Goal: Task Accomplishment & Management: Complete application form

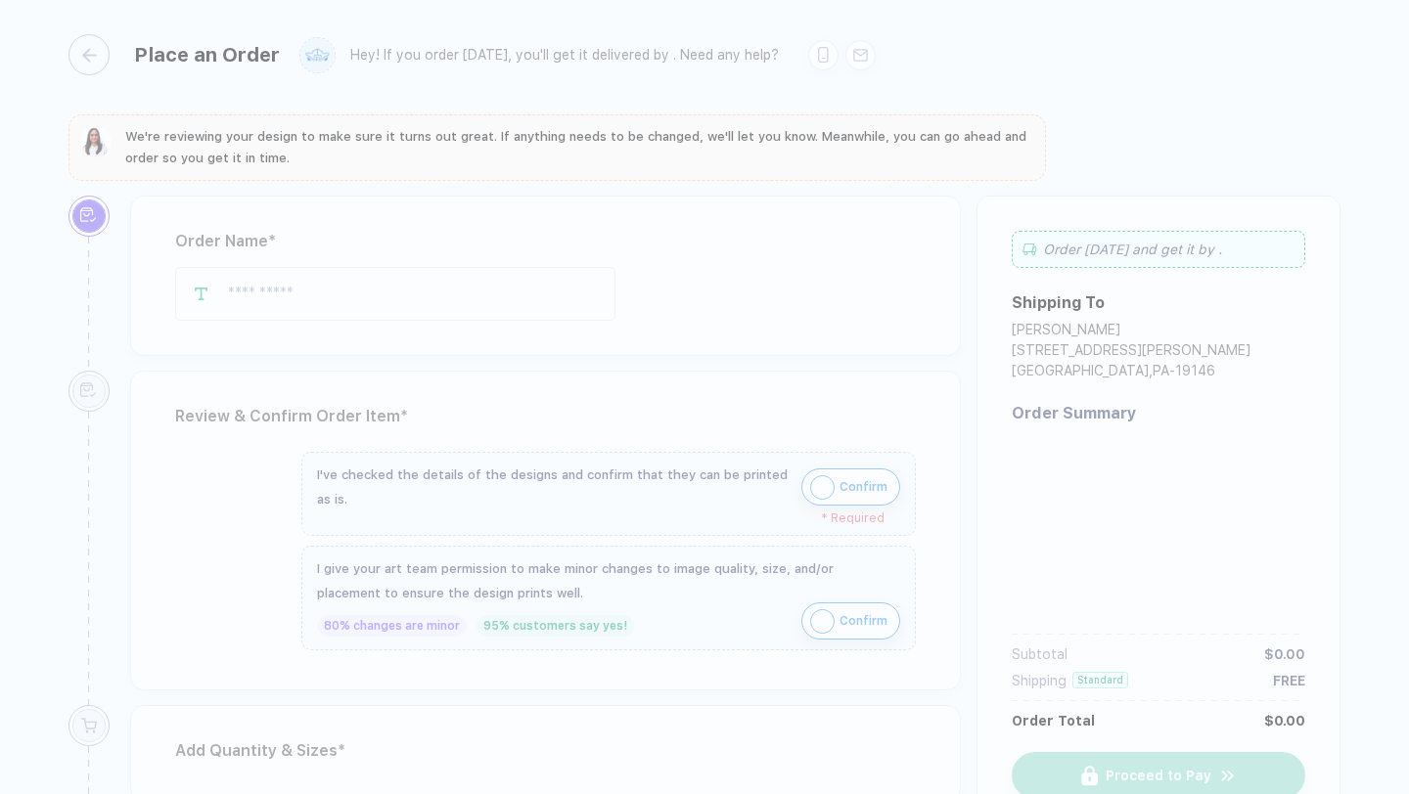
type input "*******"
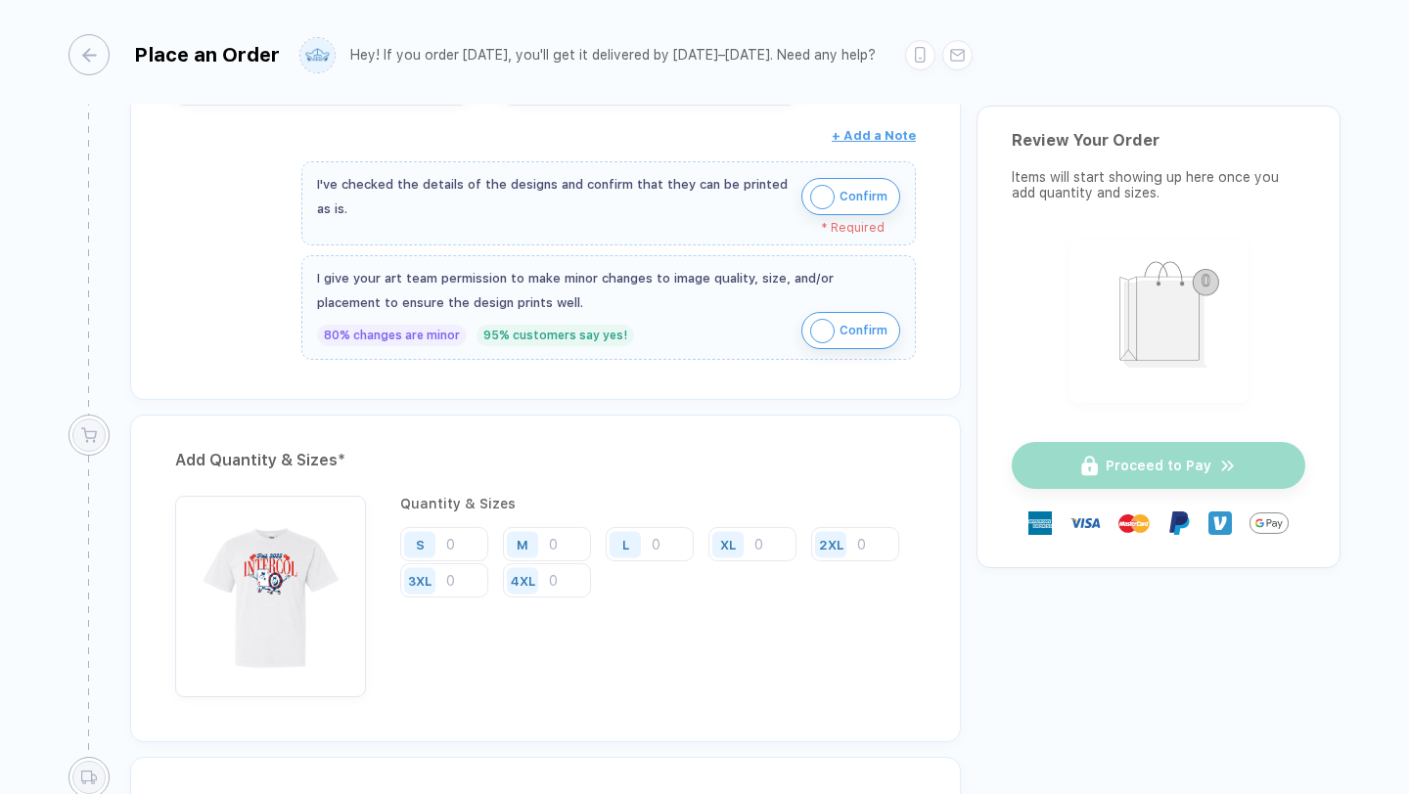
scroll to position [841, 0]
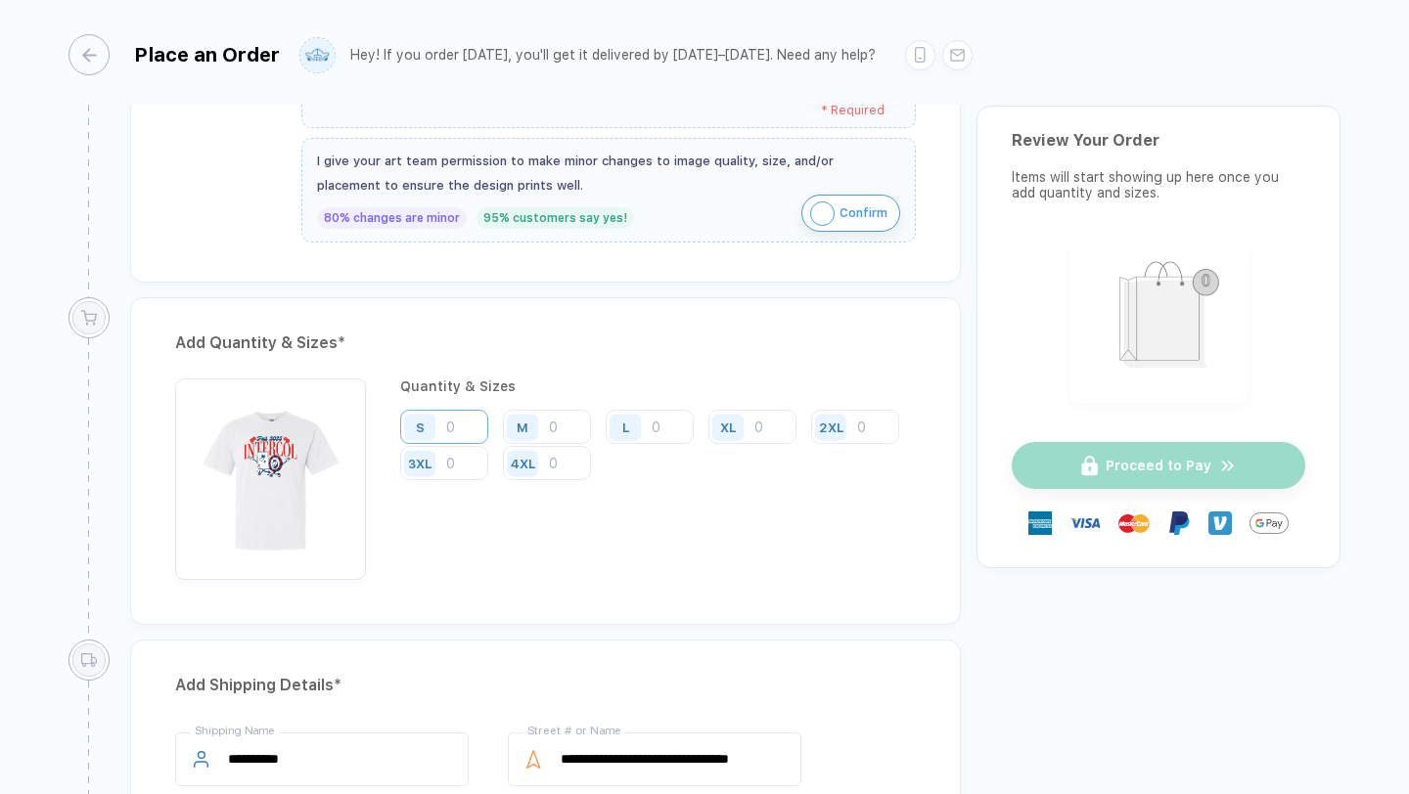
click at [479, 436] on input "number" at bounding box center [444, 427] width 88 height 34
click at [466, 399] on div "Quantity & Sizes S M L XL 2XL 3XL 4XL" at bounding box center [657, 479] width 515 height 201
click at [293, 341] on div "Add Quantity & Sizes *" at bounding box center [545, 343] width 740 height 31
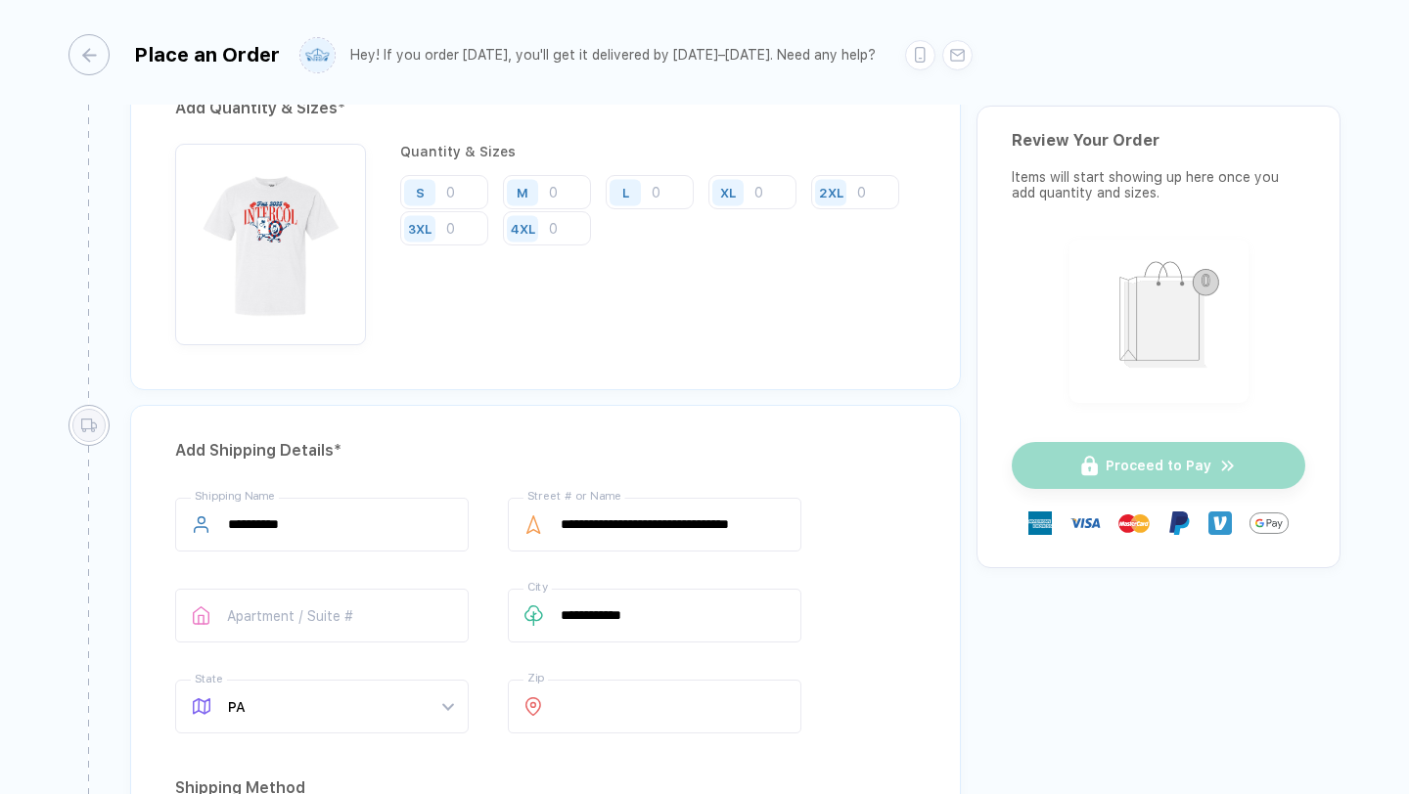
scroll to position [1007, 0]
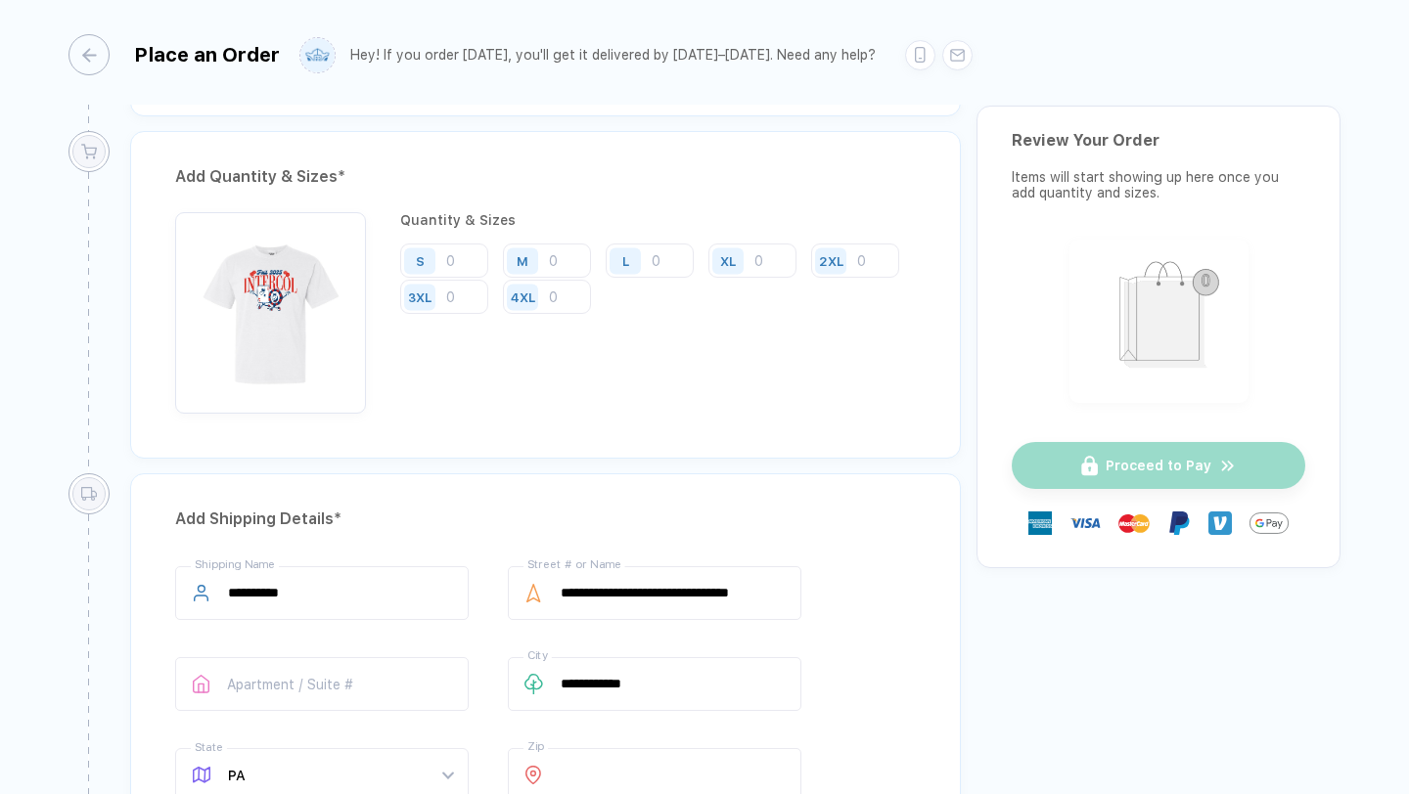
click at [247, 161] on div "Add Quantity & Sizes *" at bounding box center [545, 176] width 740 height 31
click at [248, 177] on div "Add Quantity & Sizes *" at bounding box center [545, 176] width 740 height 31
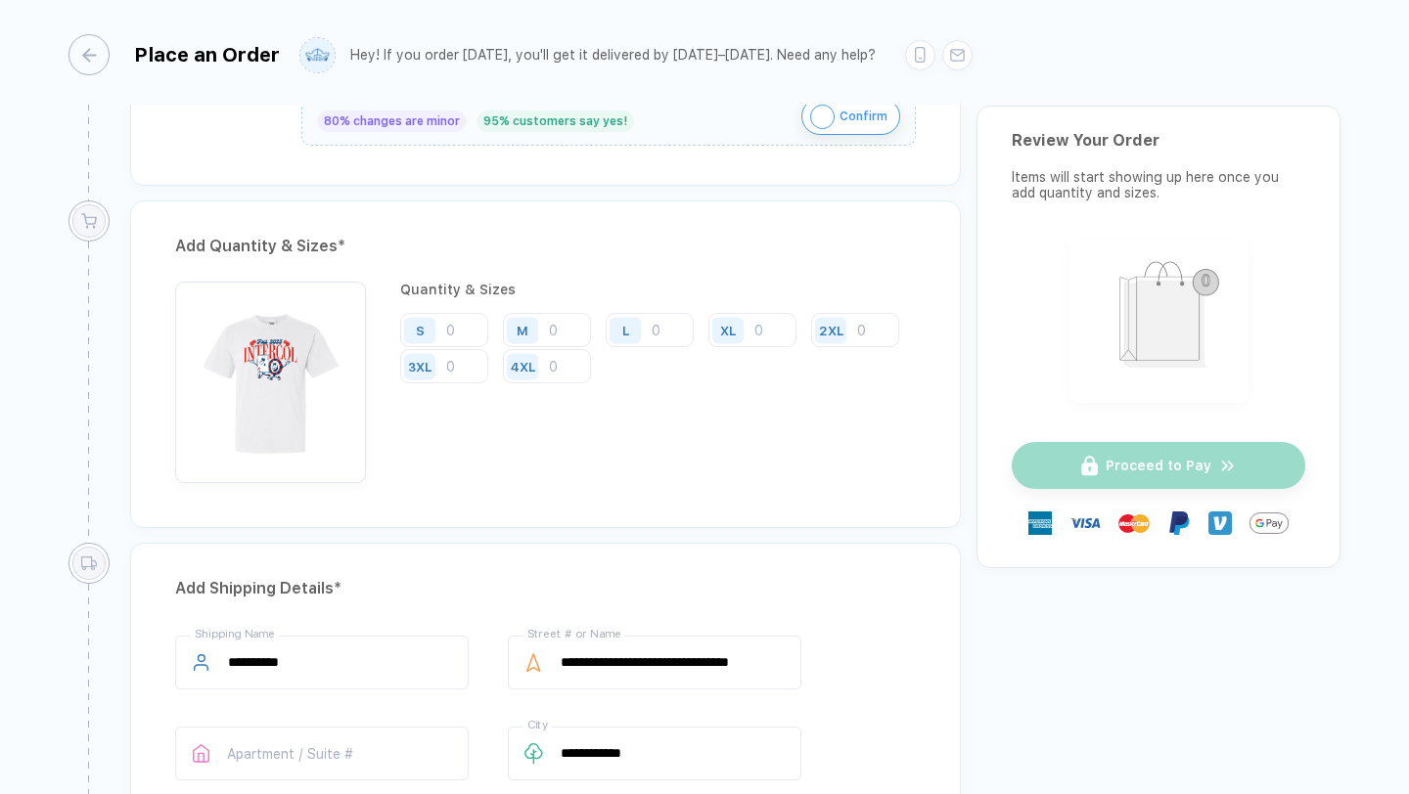
scroll to position [935, 0]
click at [414, 327] on div "S" at bounding box center [419, 333] width 31 height 26
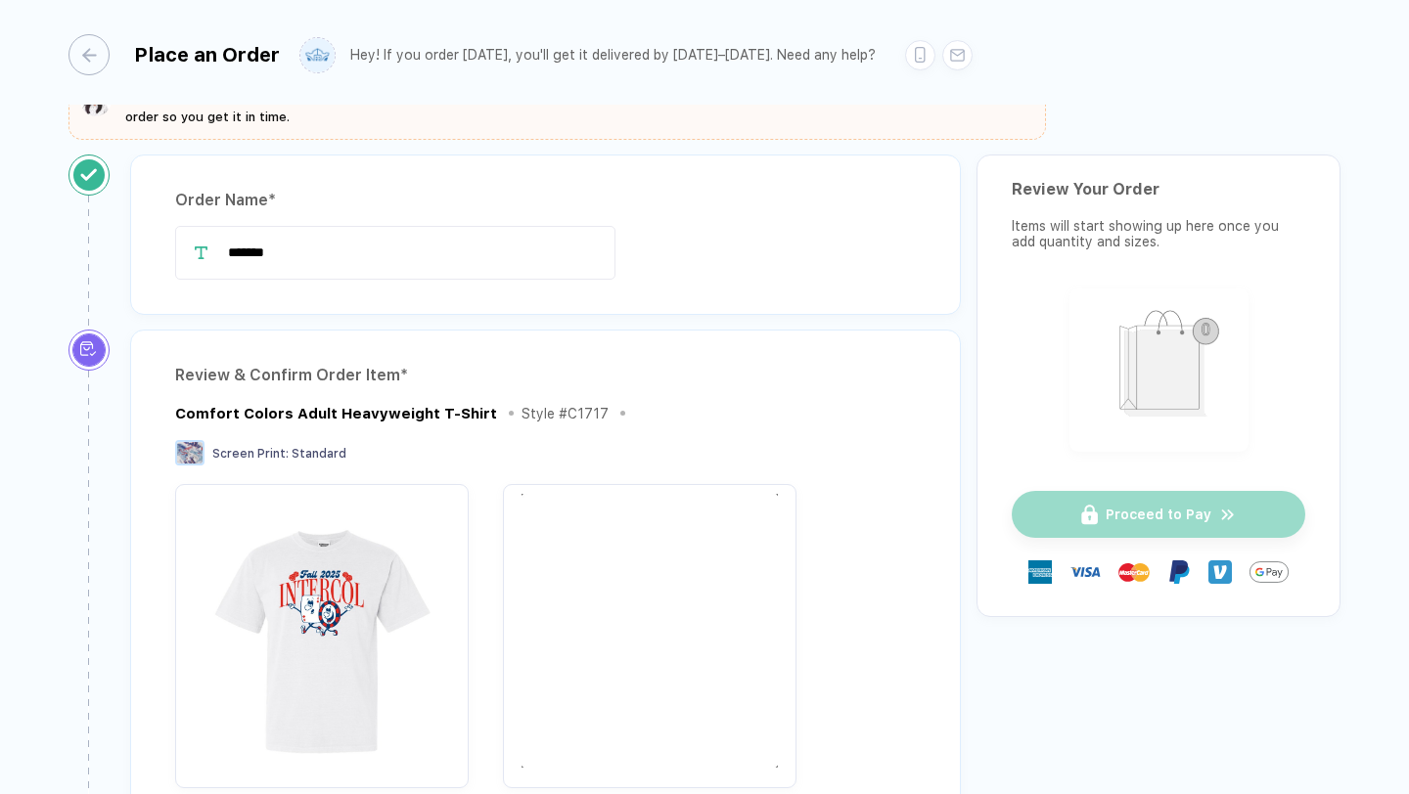
scroll to position [0, 0]
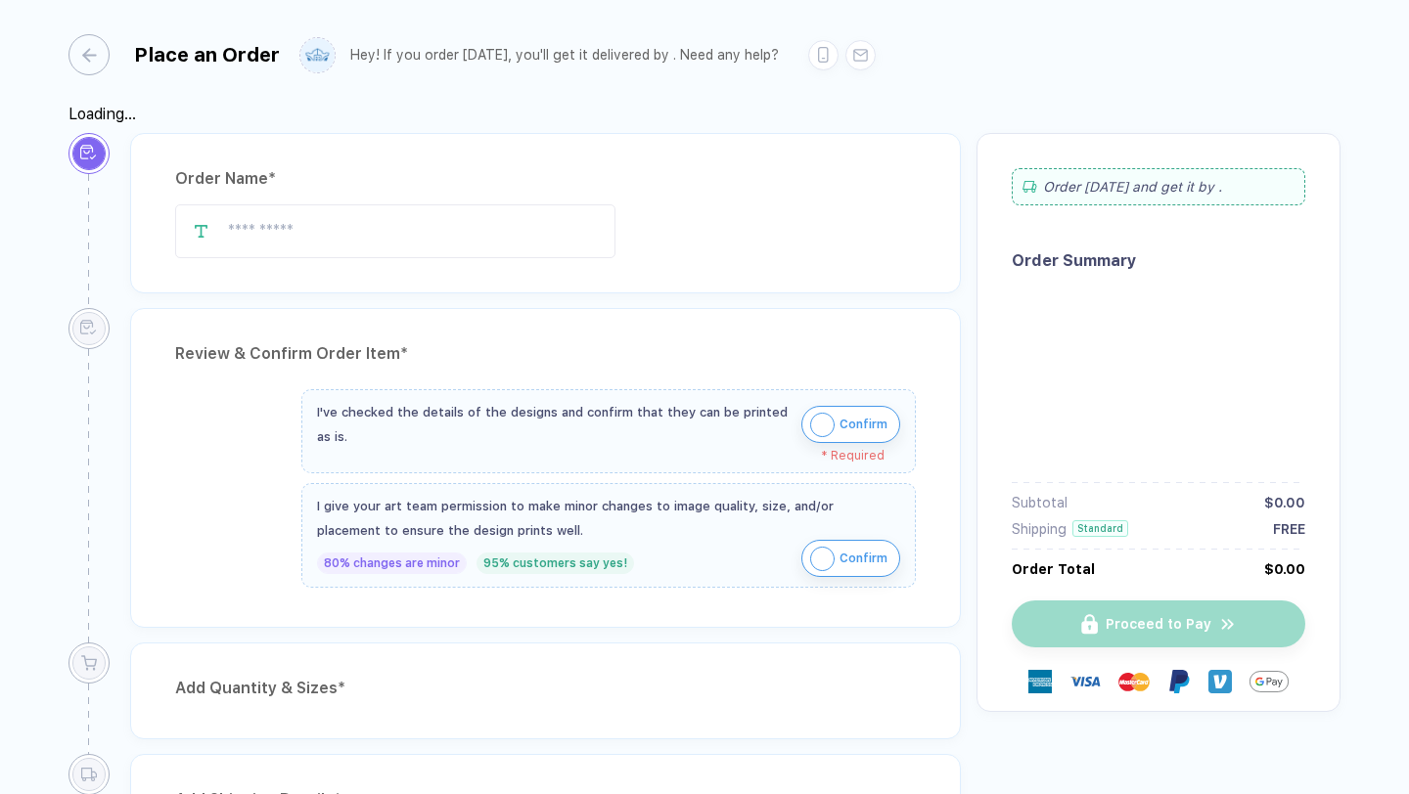
type input "*******"
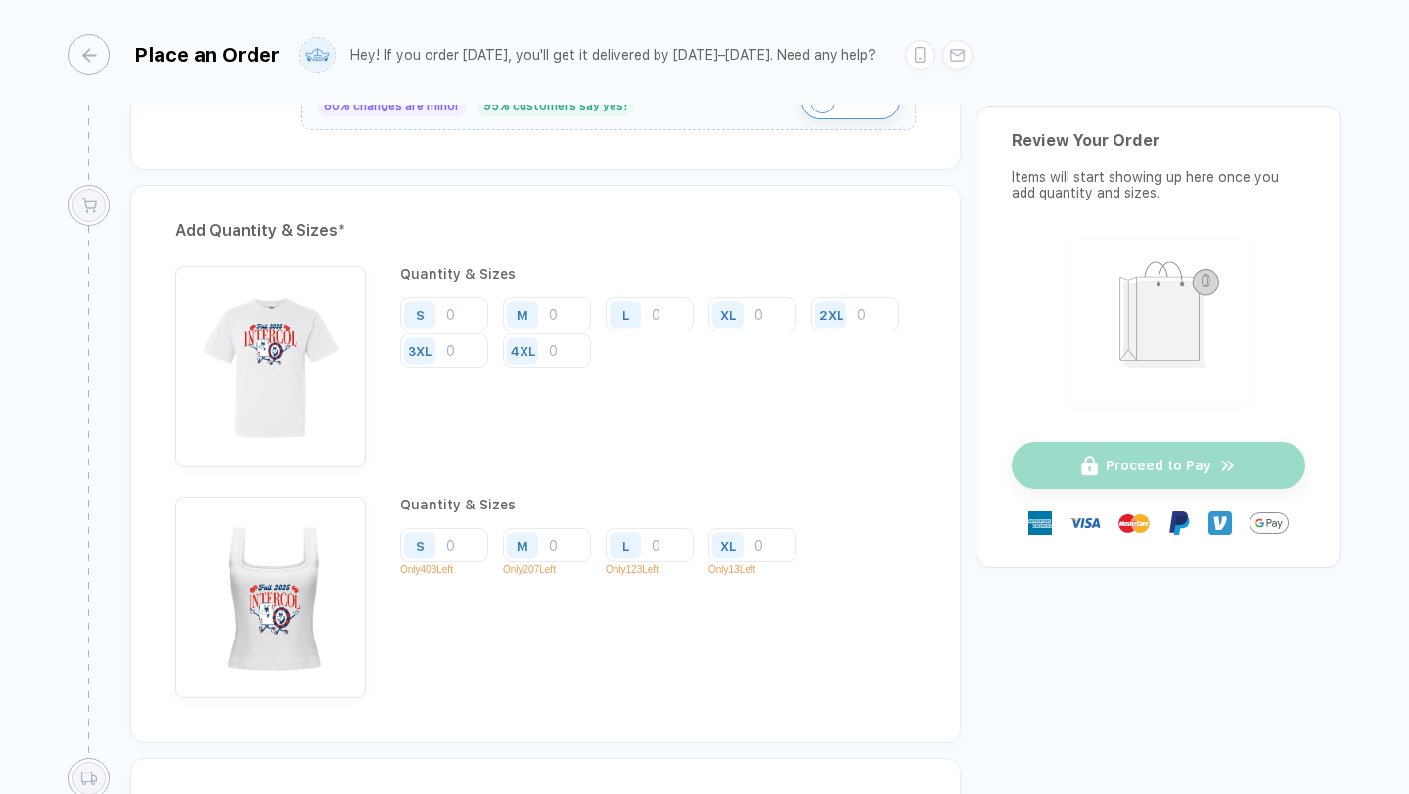
scroll to position [1453, 0]
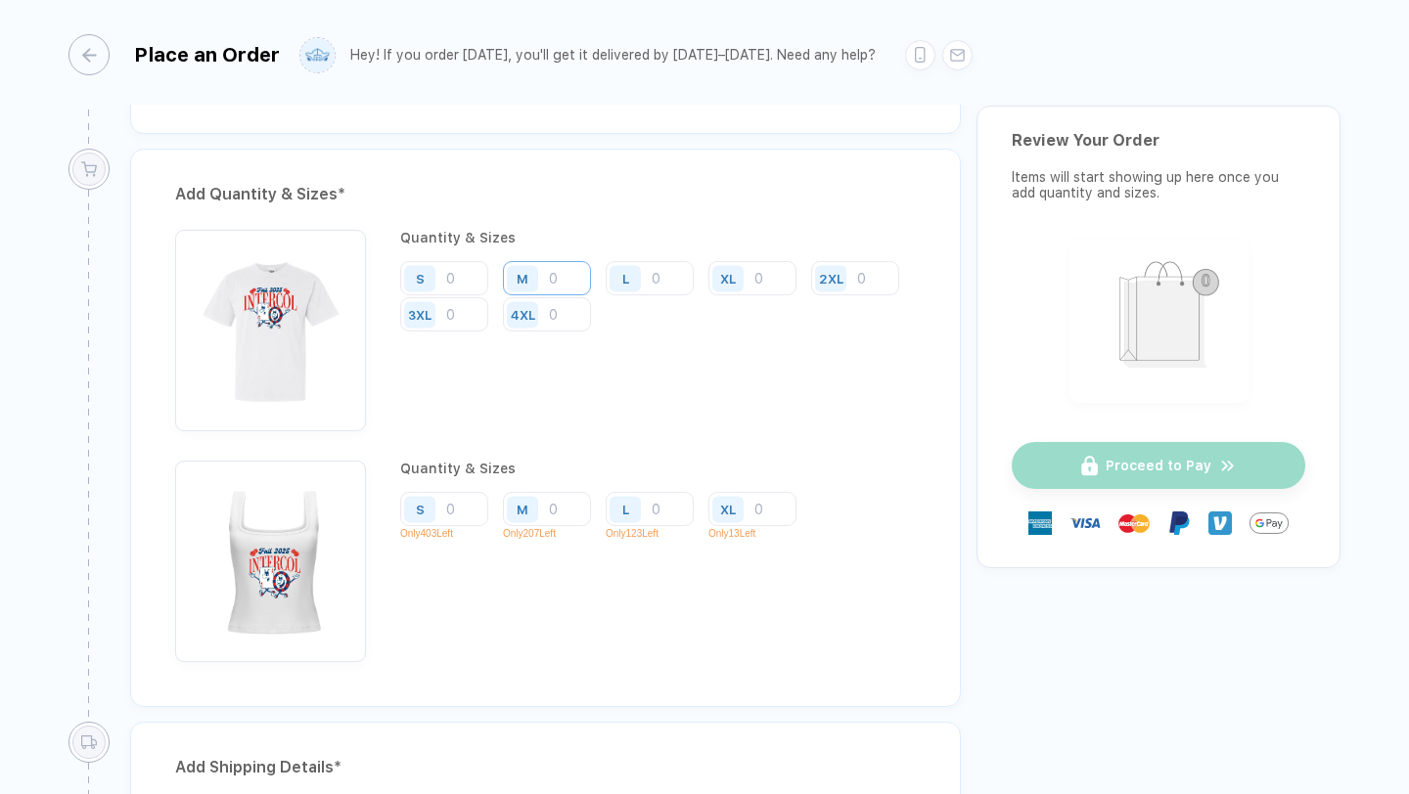
click at [563, 281] on input "number" at bounding box center [547, 278] width 88 height 34
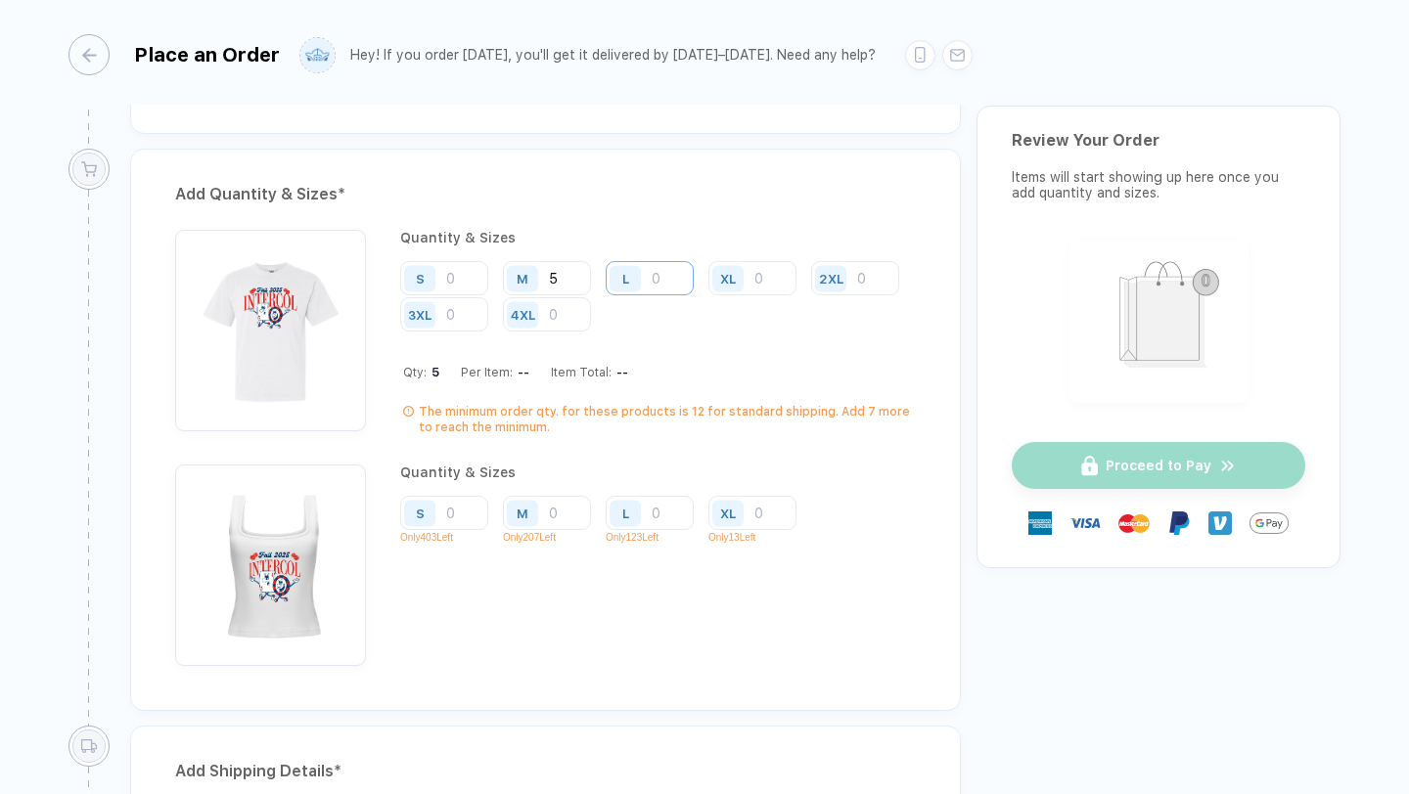
type input "5"
click at [677, 270] on input "number" at bounding box center [649, 278] width 88 height 34
type input "2"
click at [757, 274] on input "number" at bounding box center [752, 278] width 88 height 34
type input "1"
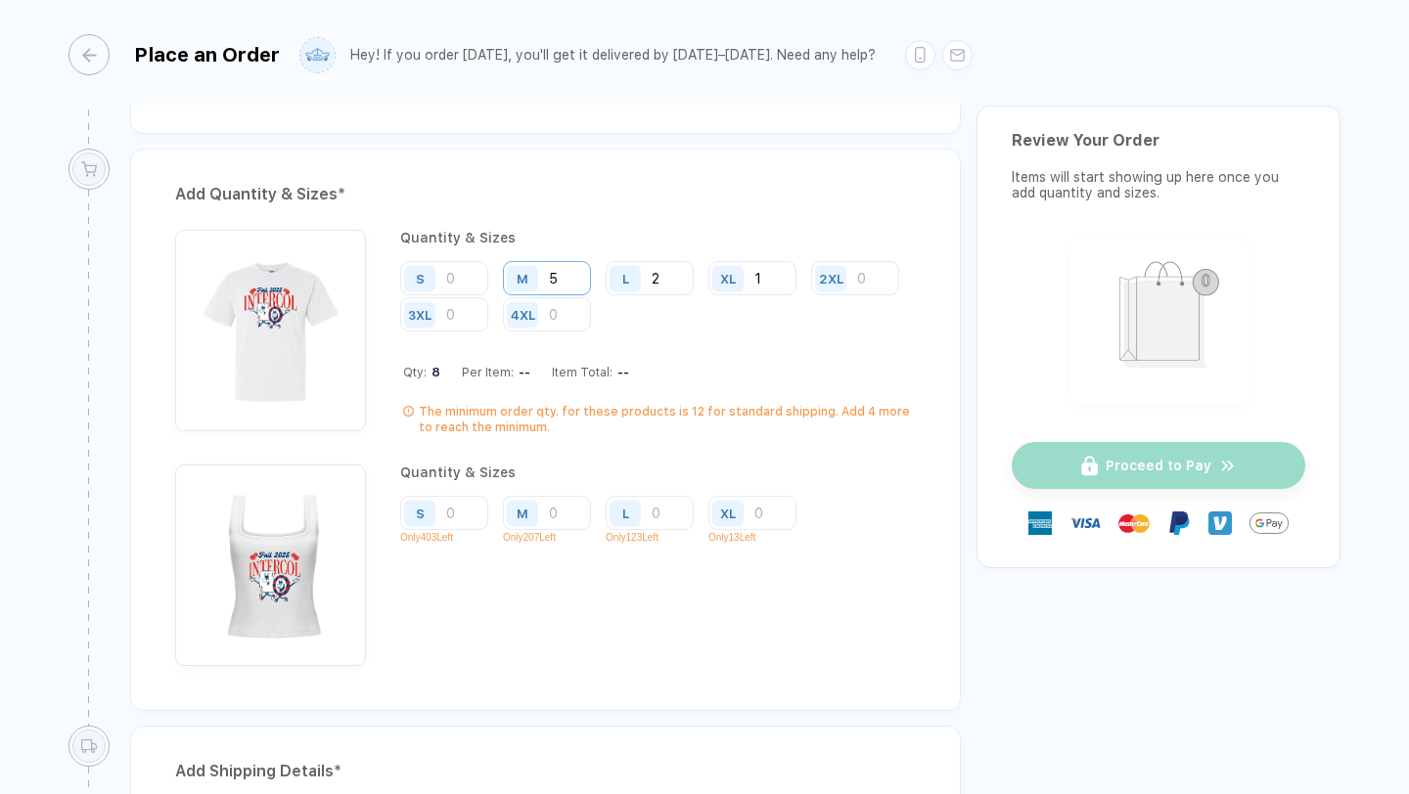
click at [567, 277] on input "5" at bounding box center [547, 278] width 88 height 34
type input "8"
click at [678, 271] on input "2" at bounding box center [649, 278] width 88 height 34
type input "1"
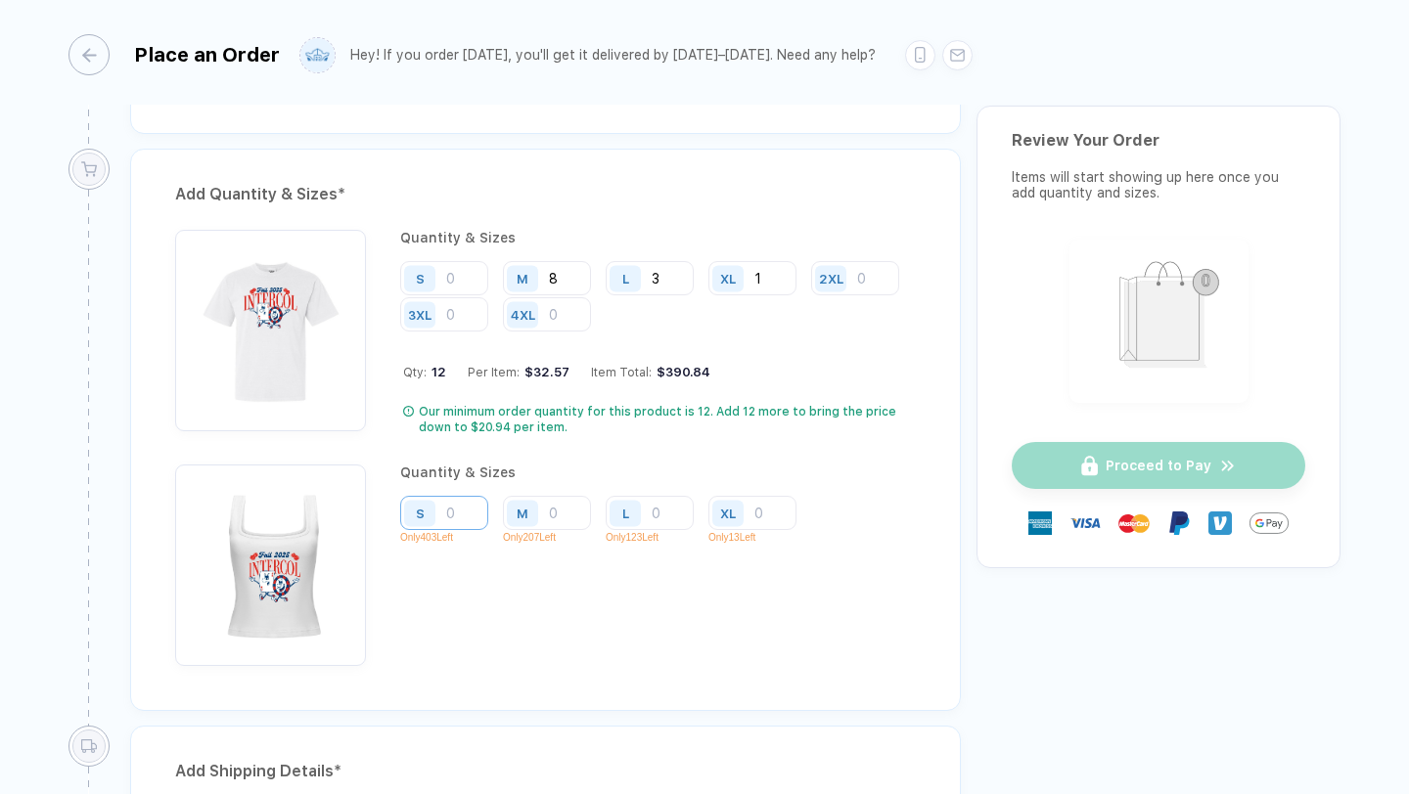
type input "3"
click at [473, 295] on input "number" at bounding box center [444, 278] width 88 height 34
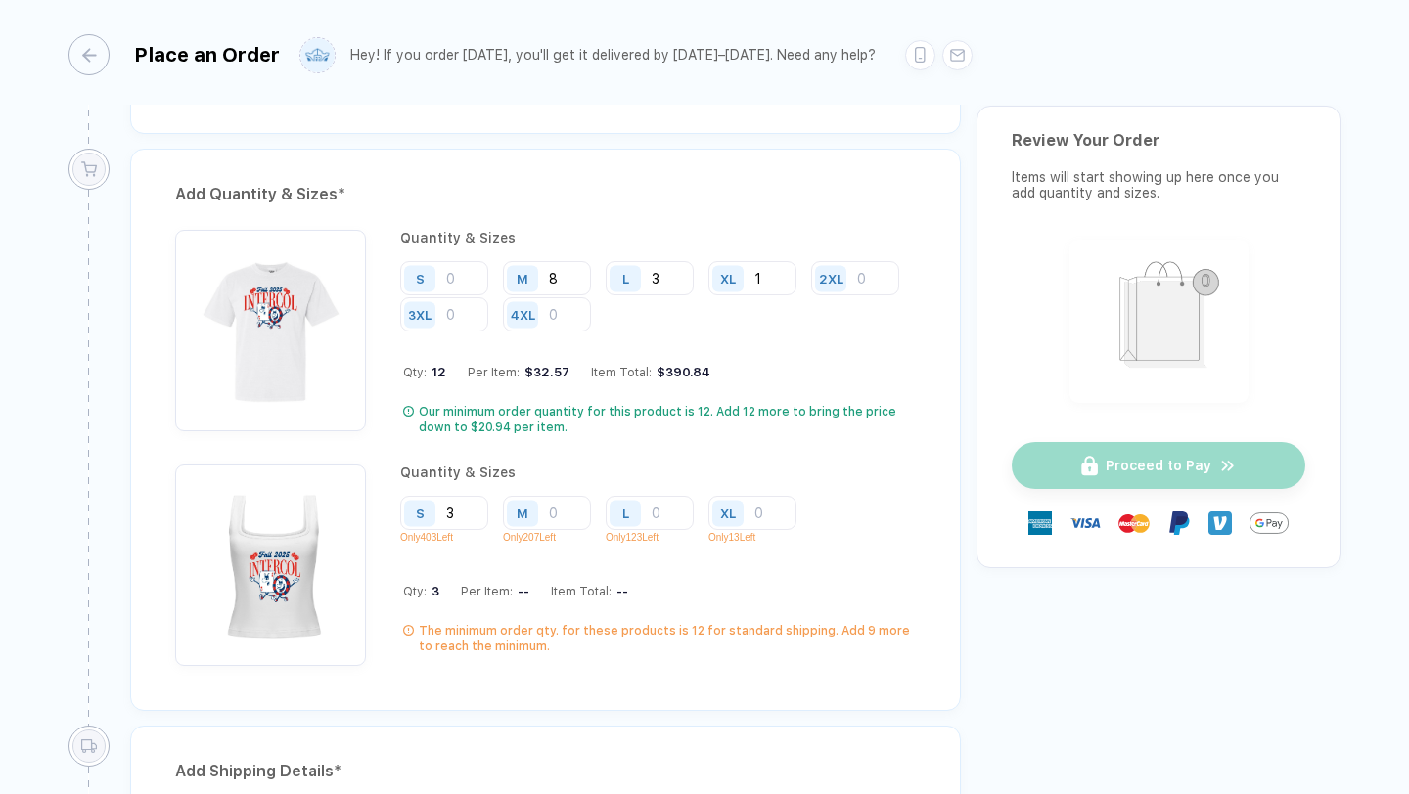
type input "3"
click at [435, 291] on div "M" at bounding box center [419, 278] width 31 height 26
click at [466, 295] on input "3" at bounding box center [444, 278] width 88 height 34
type input "11"
click at [658, 295] on input "number" at bounding box center [649, 278] width 88 height 34
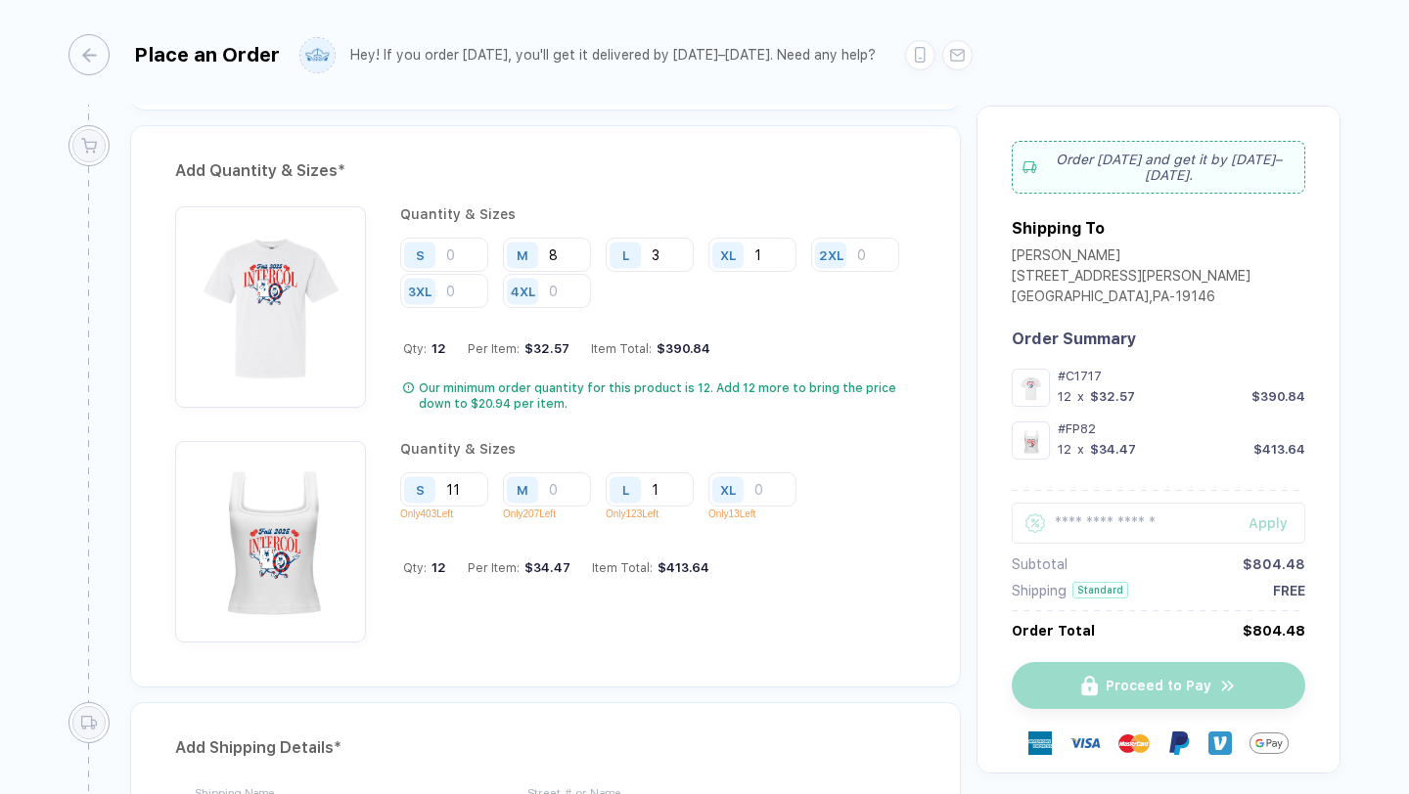
scroll to position [1488, 0]
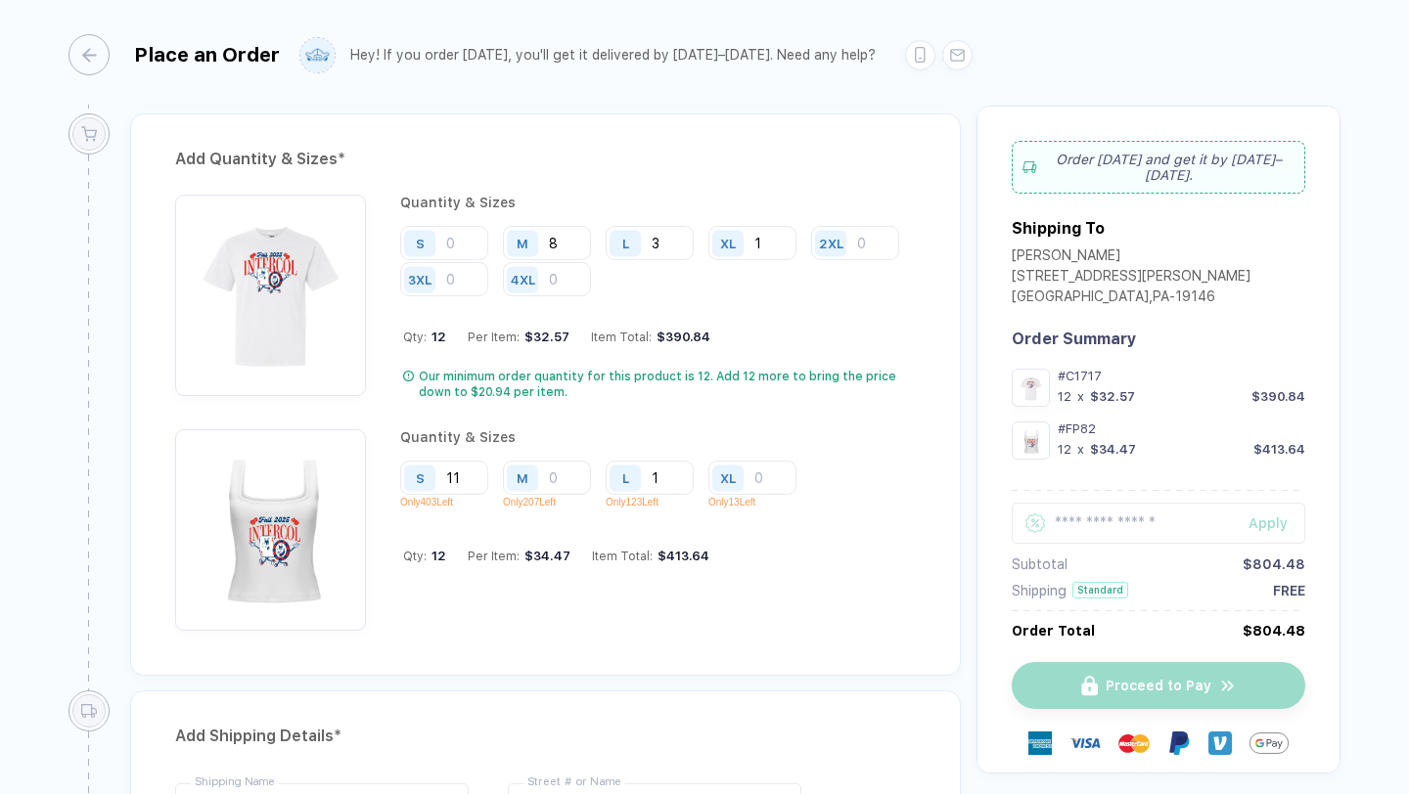
type input "1"
click at [698, 687] on div "Add Quantity & Sizes * Quantity & Sizes S M 8 L 3 XL 1 2XL 3XL 4XL Qty: 12 Per …" at bounding box center [545, 401] width 861 height 577
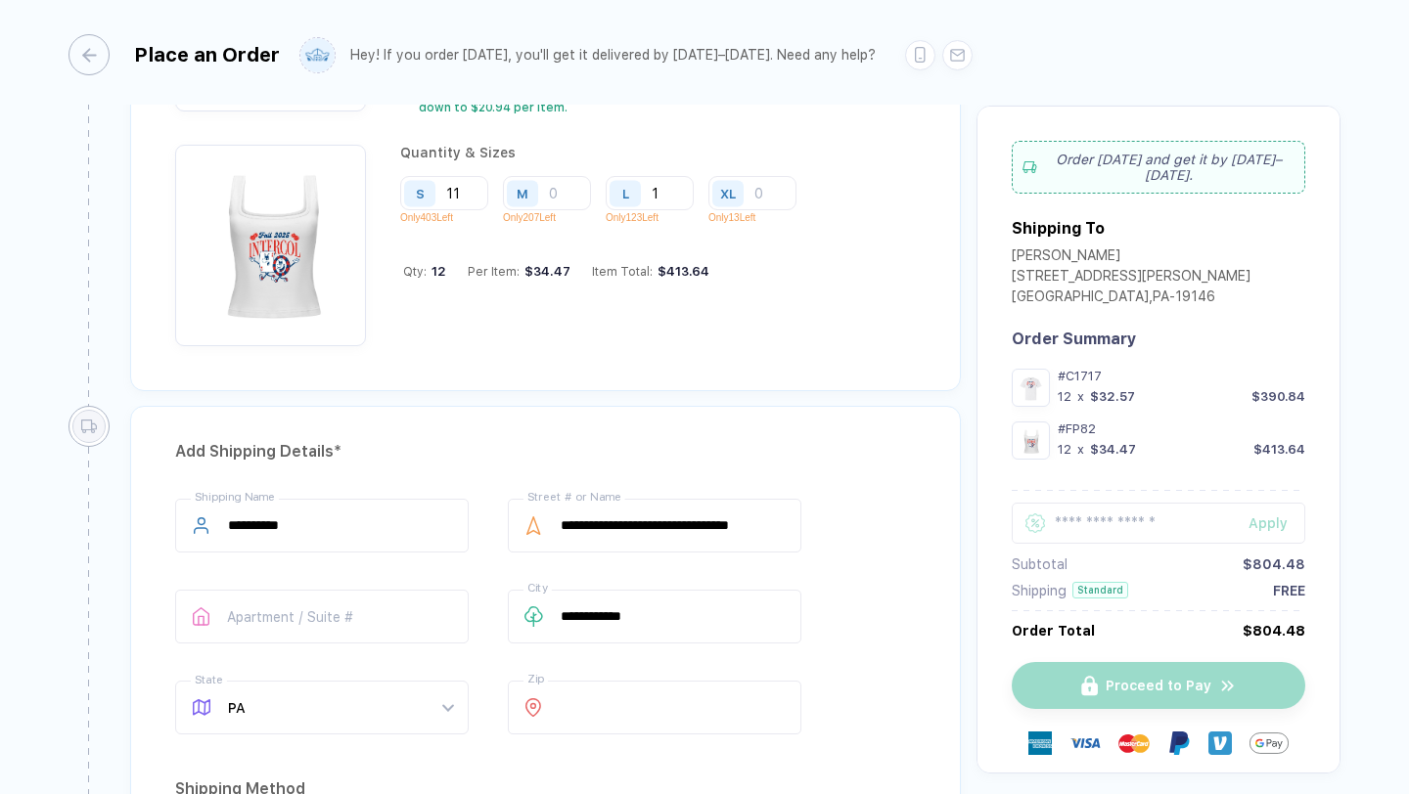
scroll to position [1775, 0]
click at [453, 543] on input "**********" at bounding box center [321, 523] width 293 height 54
type input "*"
type input "**********"
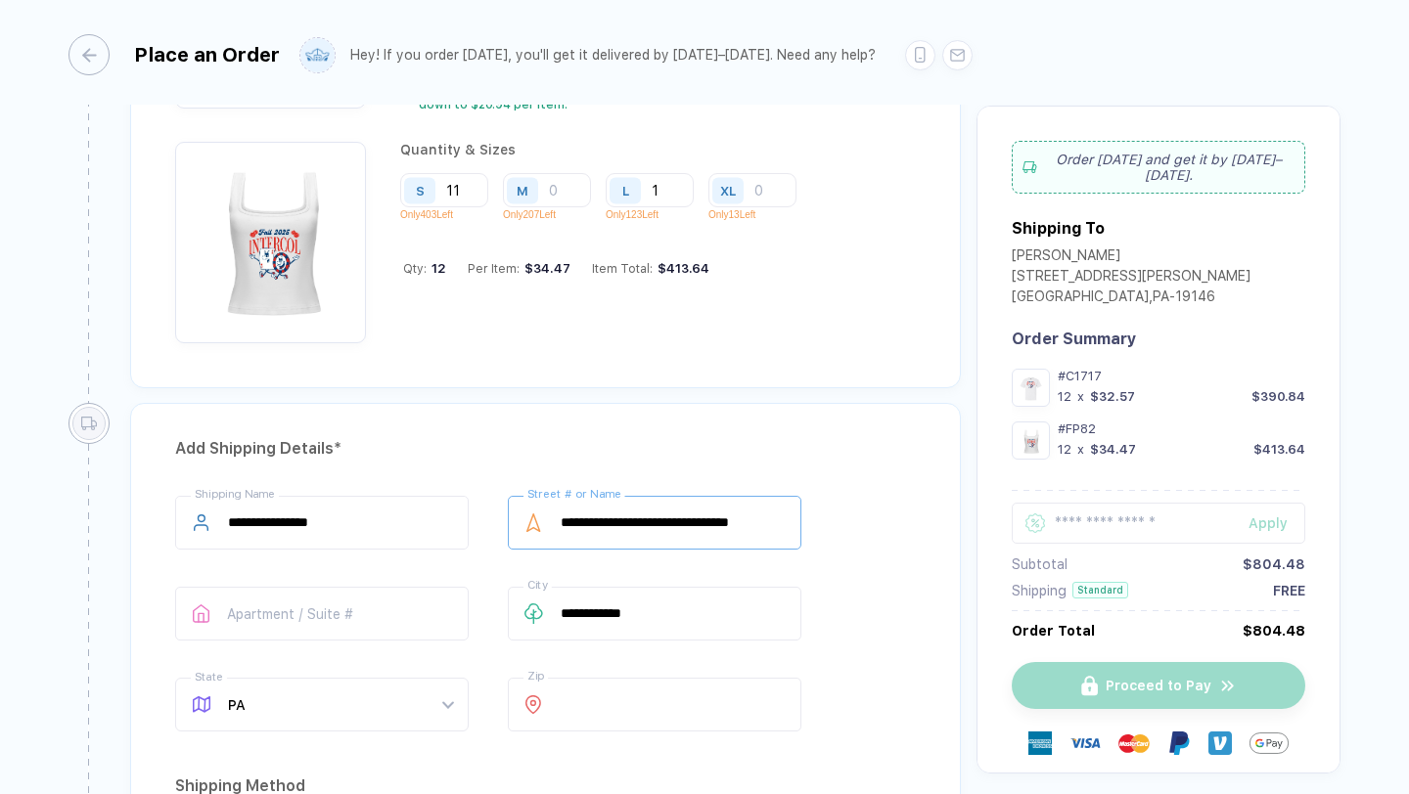
click at [694, 527] on input "**********" at bounding box center [654, 523] width 293 height 54
type input "**********"
click at [582, 631] on input "**********" at bounding box center [654, 614] width 293 height 54
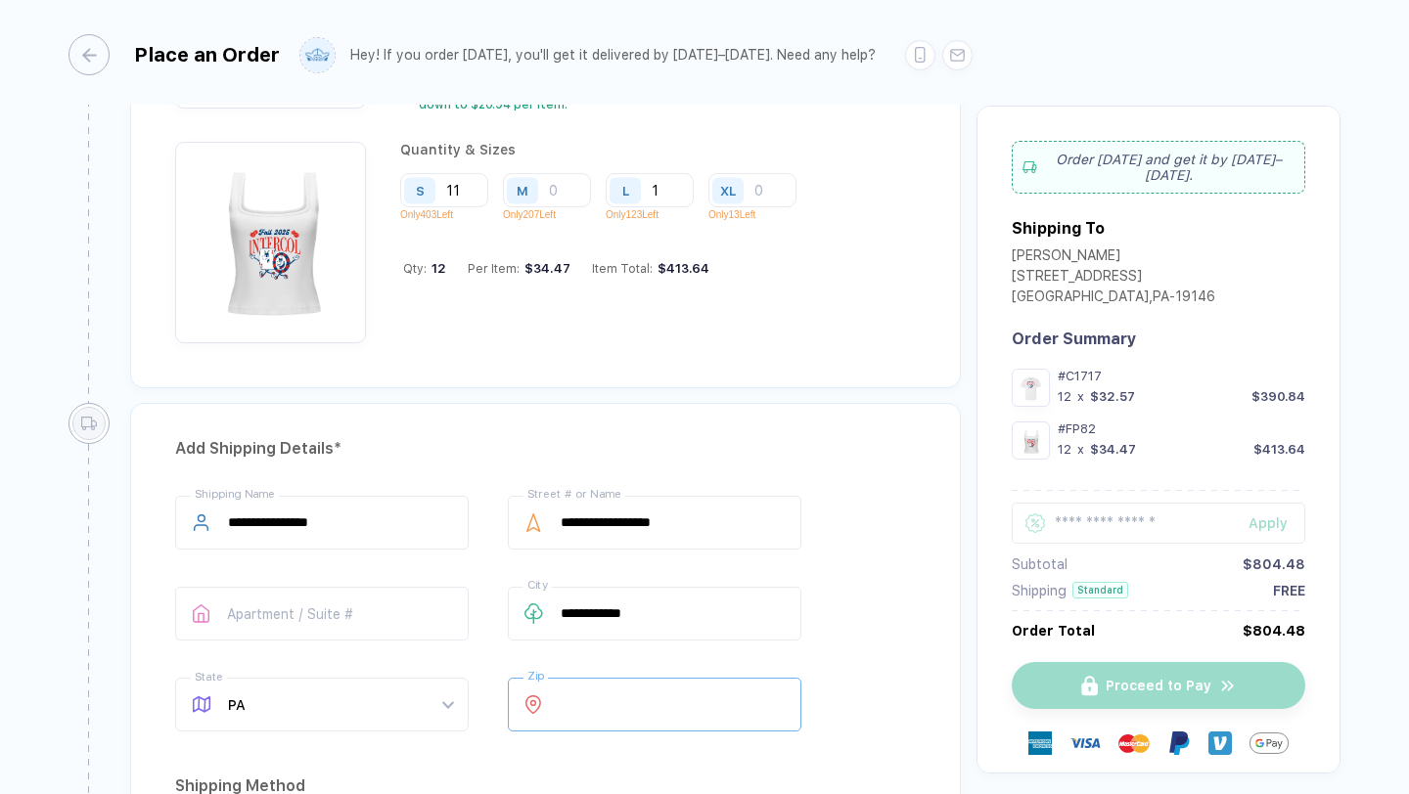
click at [616, 694] on input "*****" at bounding box center [654, 705] width 293 height 54
type input "*****"
click at [658, 414] on div "**********" at bounding box center [545, 792] width 830 height 779
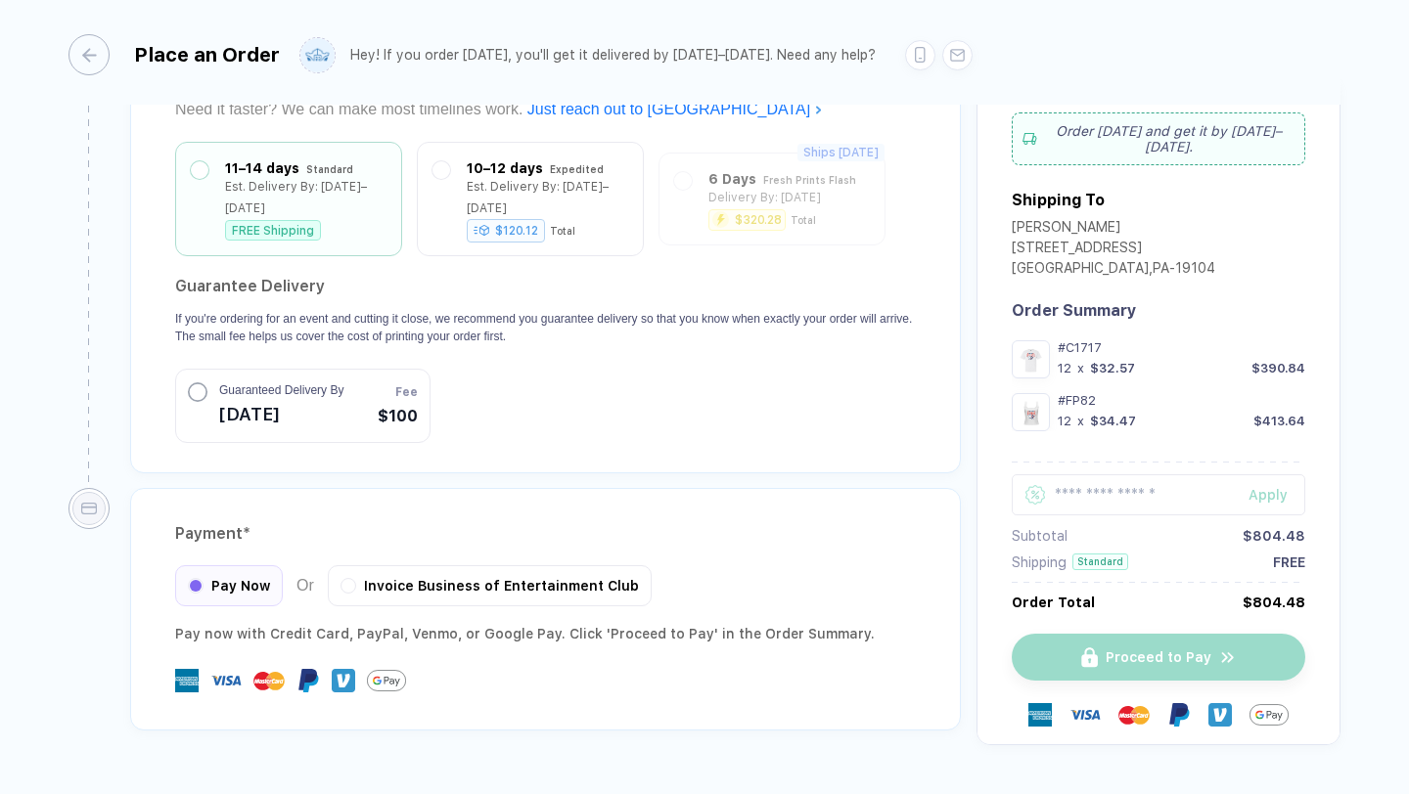
scroll to position [2515, 0]
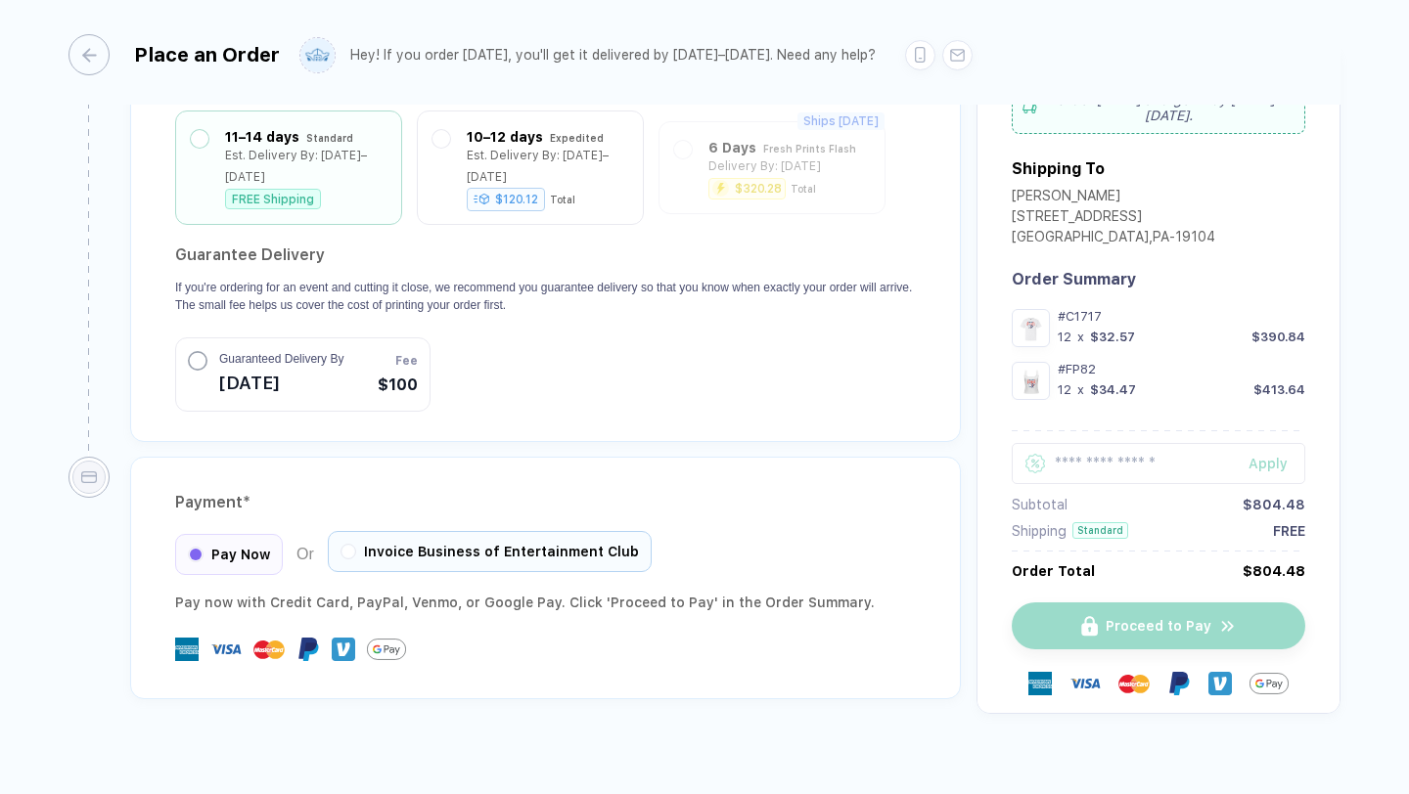
click at [464, 544] on span "Invoice Business of Entertainment Club" at bounding box center [501, 552] width 275 height 16
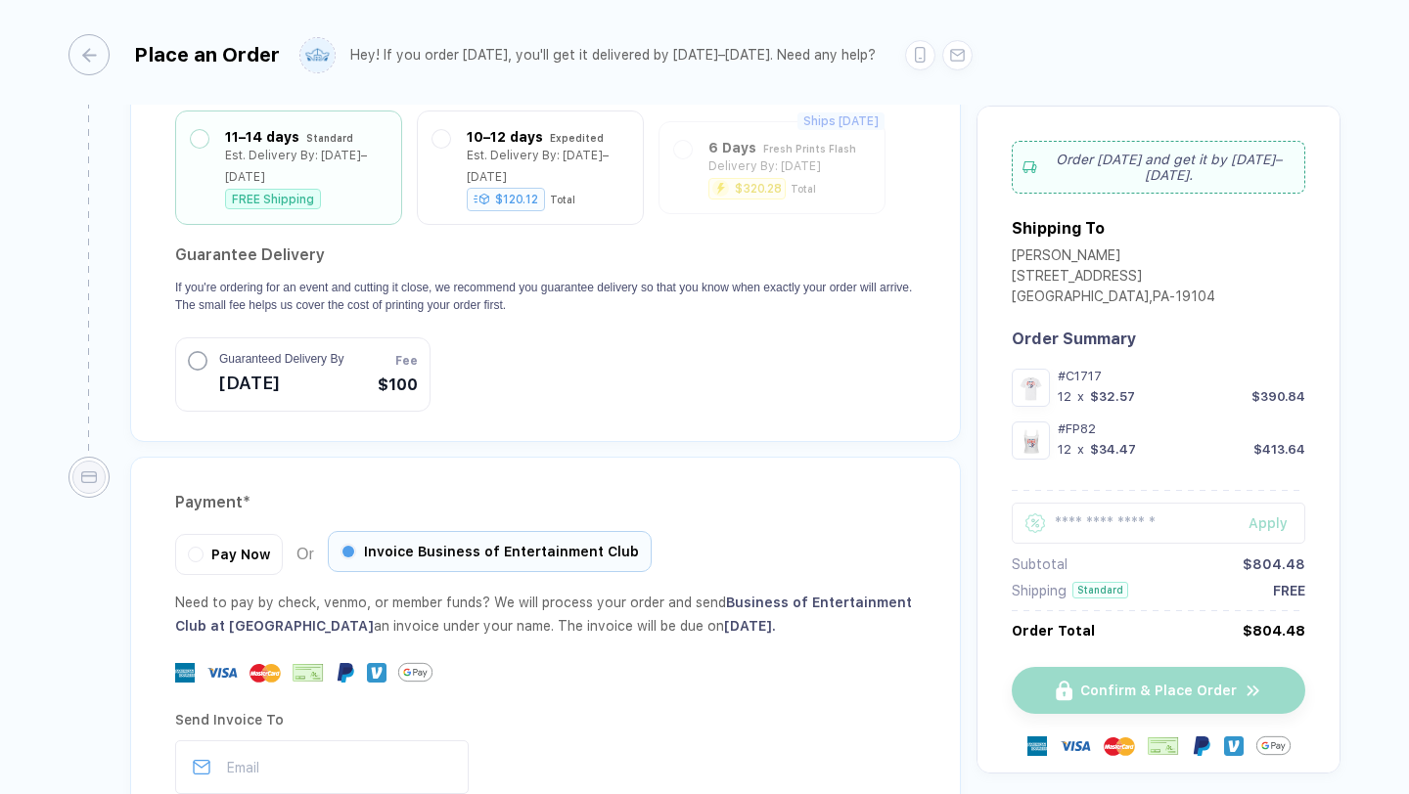
scroll to position [2732, 0]
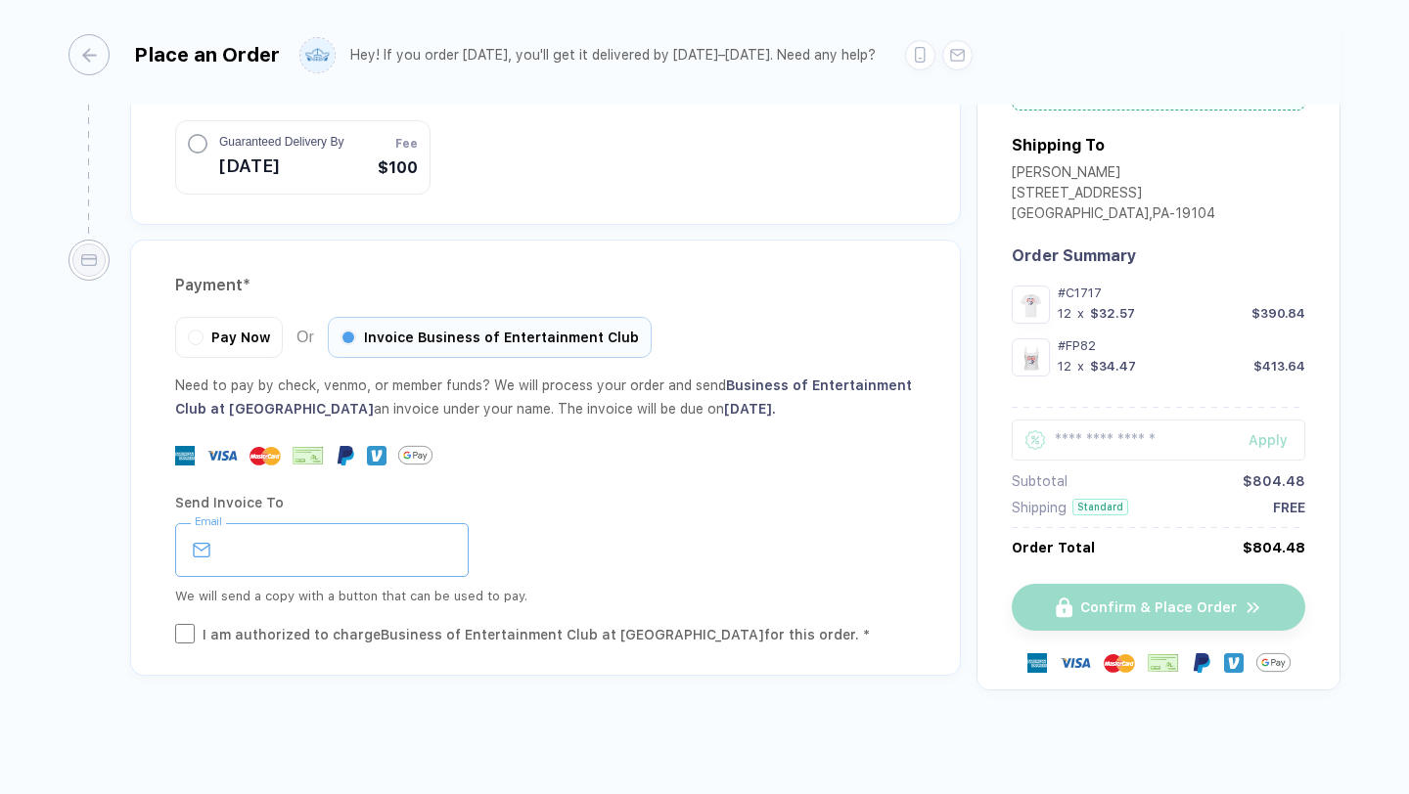
click at [376, 544] on input "email" at bounding box center [321, 550] width 293 height 54
type input "**********"
click at [273, 314] on div "Pay Now" at bounding box center [229, 334] width 108 height 41
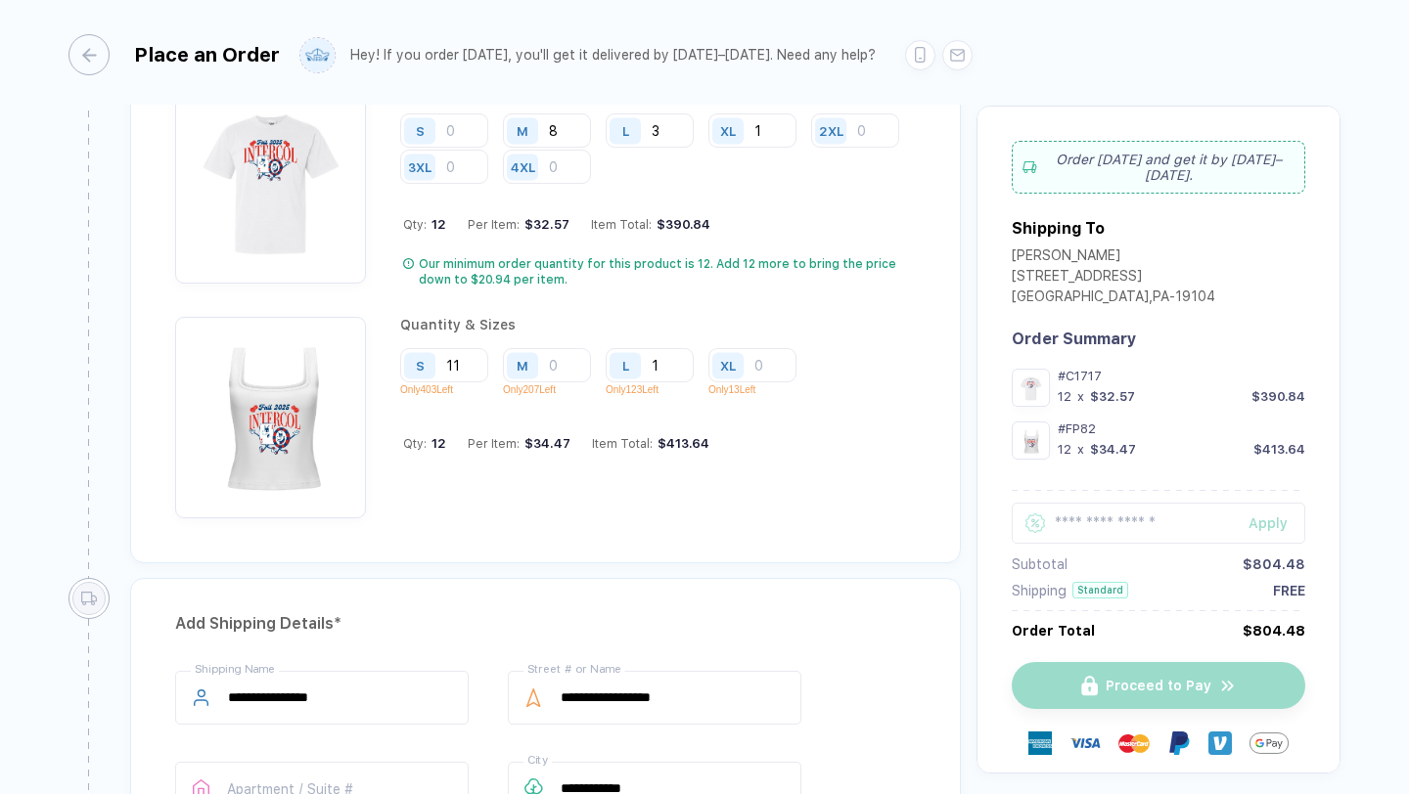
scroll to position [1099, 0]
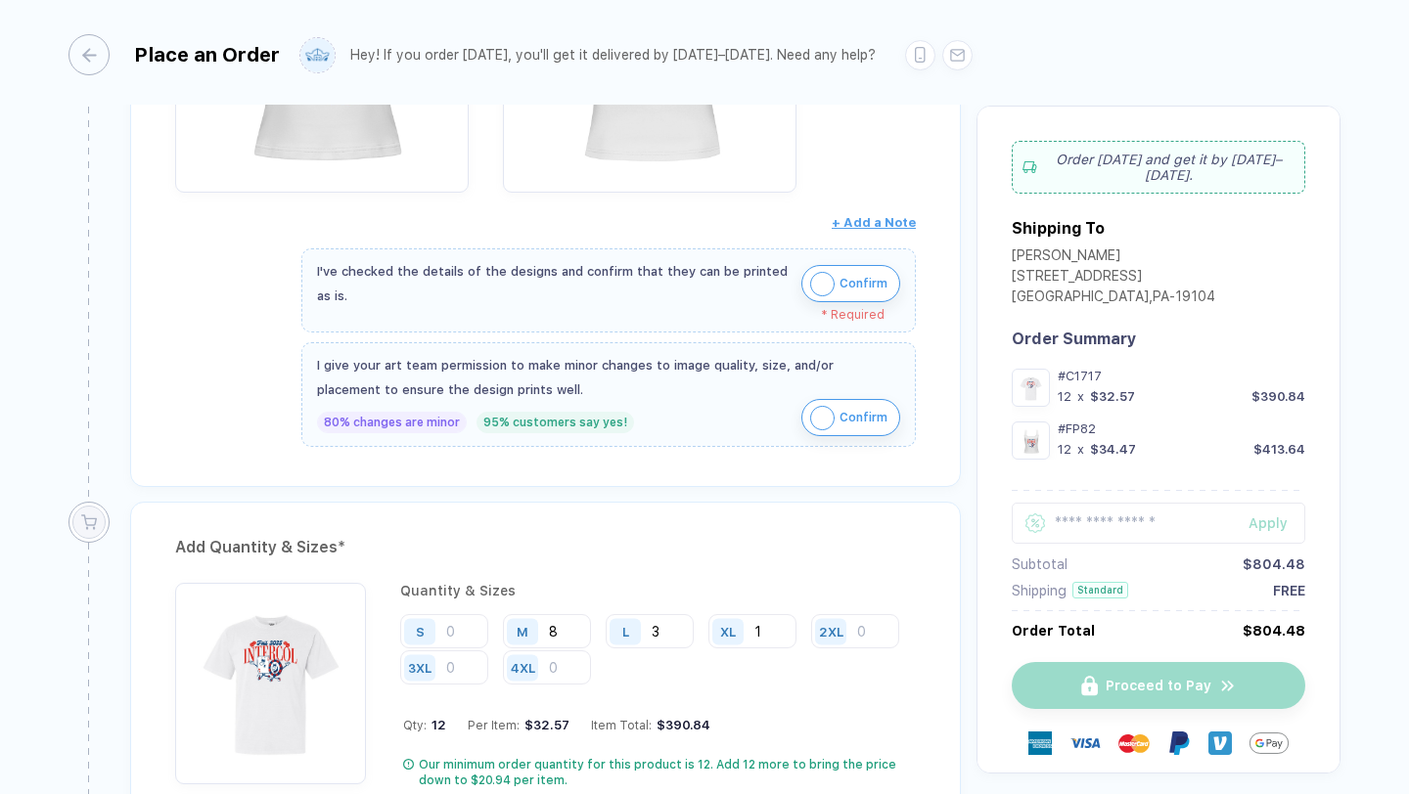
click at [810, 280] on img "button" at bounding box center [822, 284] width 24 height 24
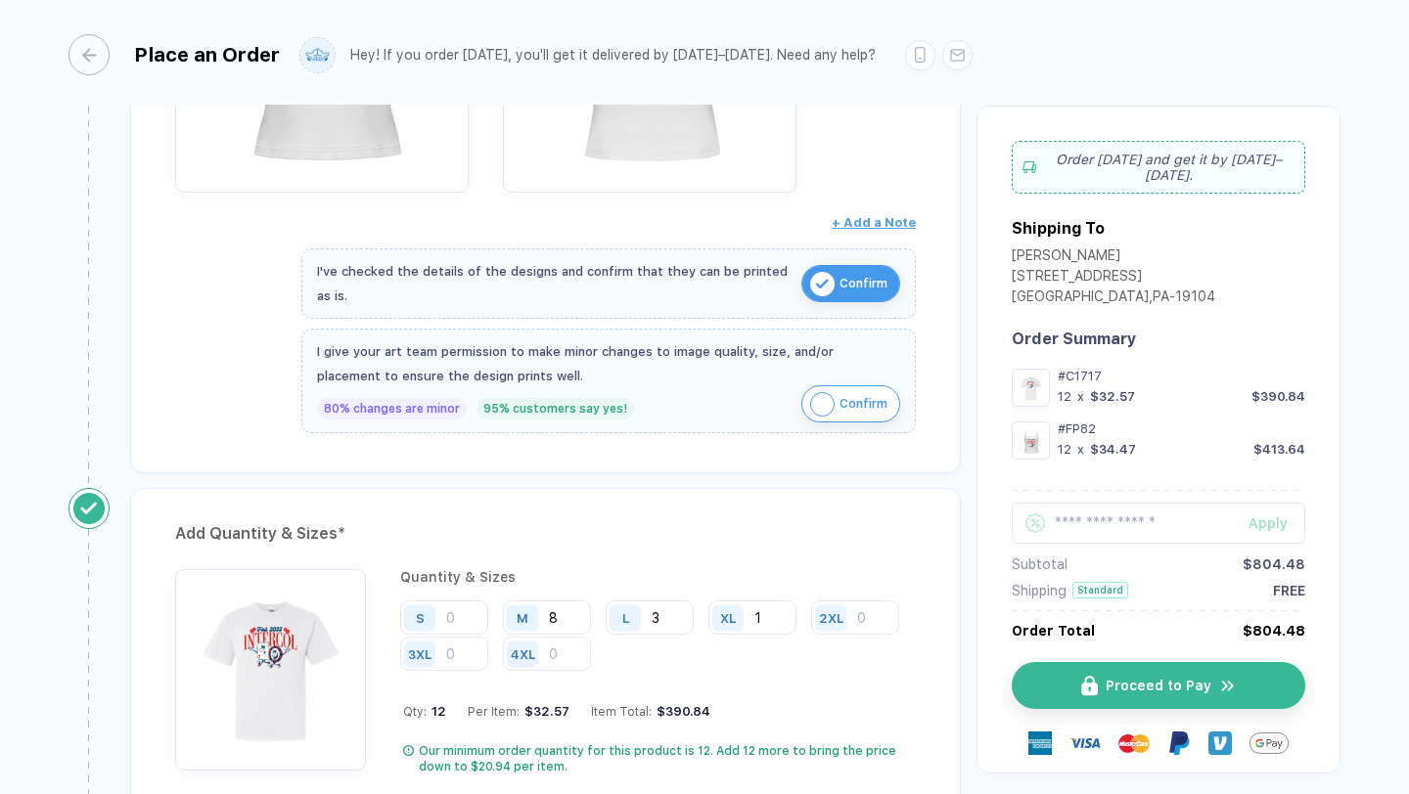
click at [821, 403] on img "button" at bounding box center [822, 404] width 24 height 24
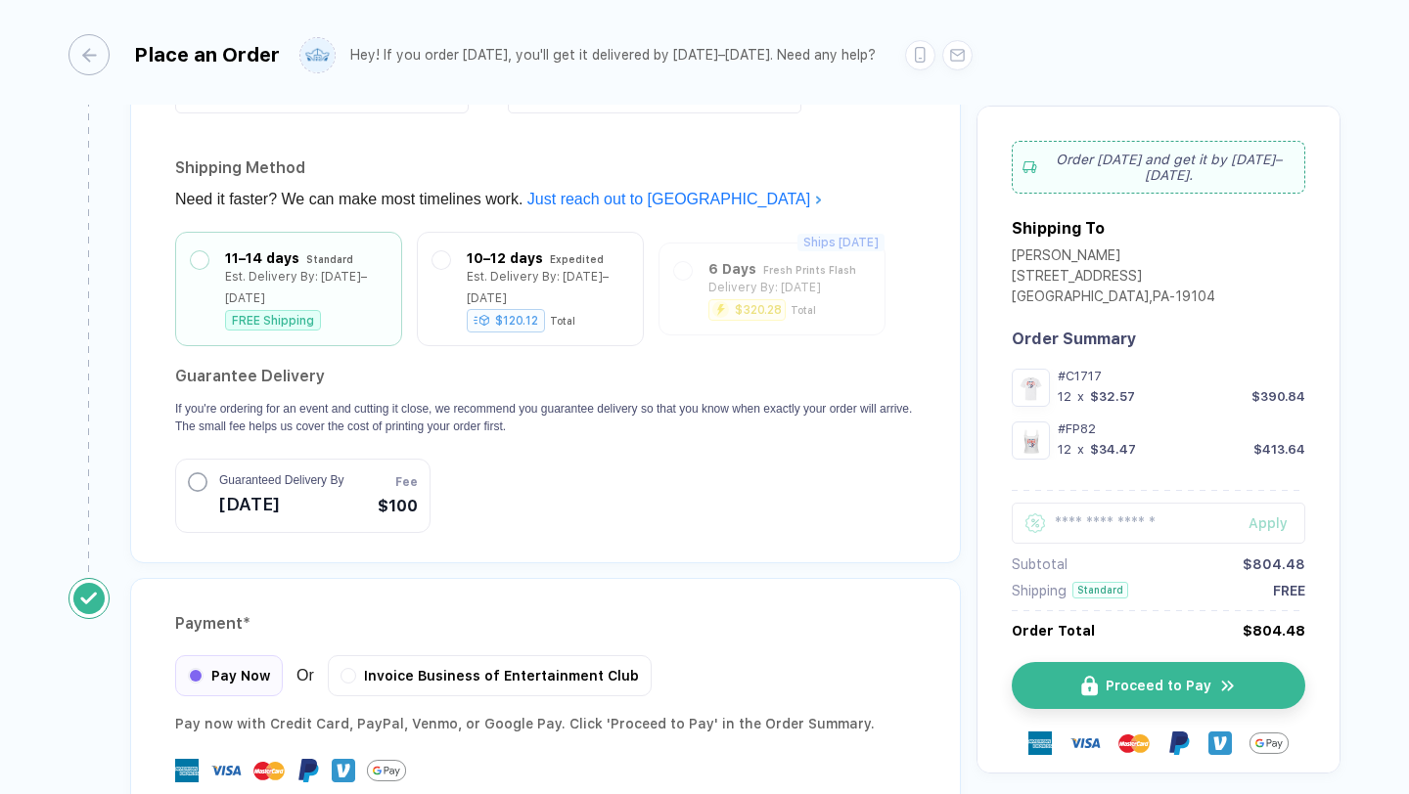
scroll to position [2501, 0]
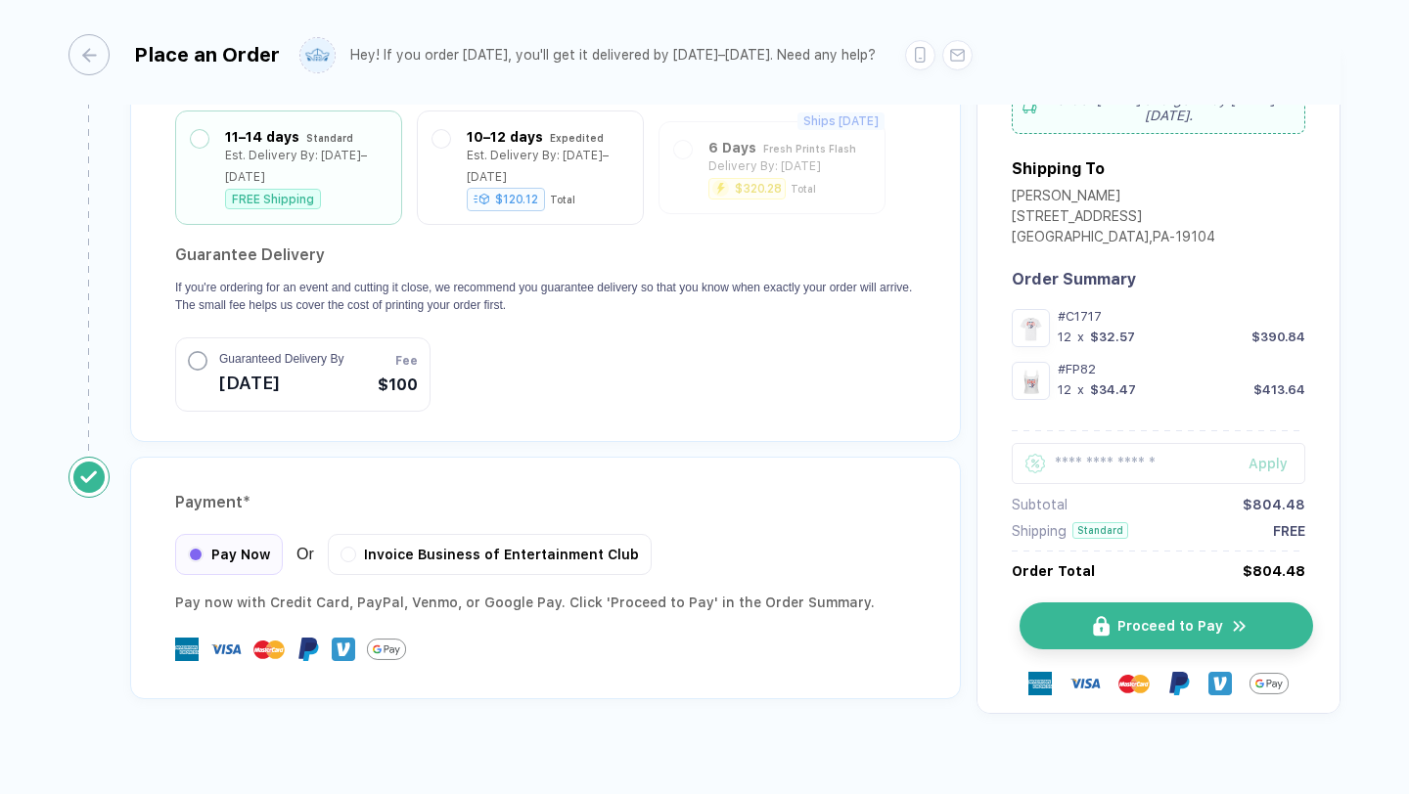
click at [1085, 603] on button "Proceed to Pay" at bounding box center [1165, 626] width 293 height 47
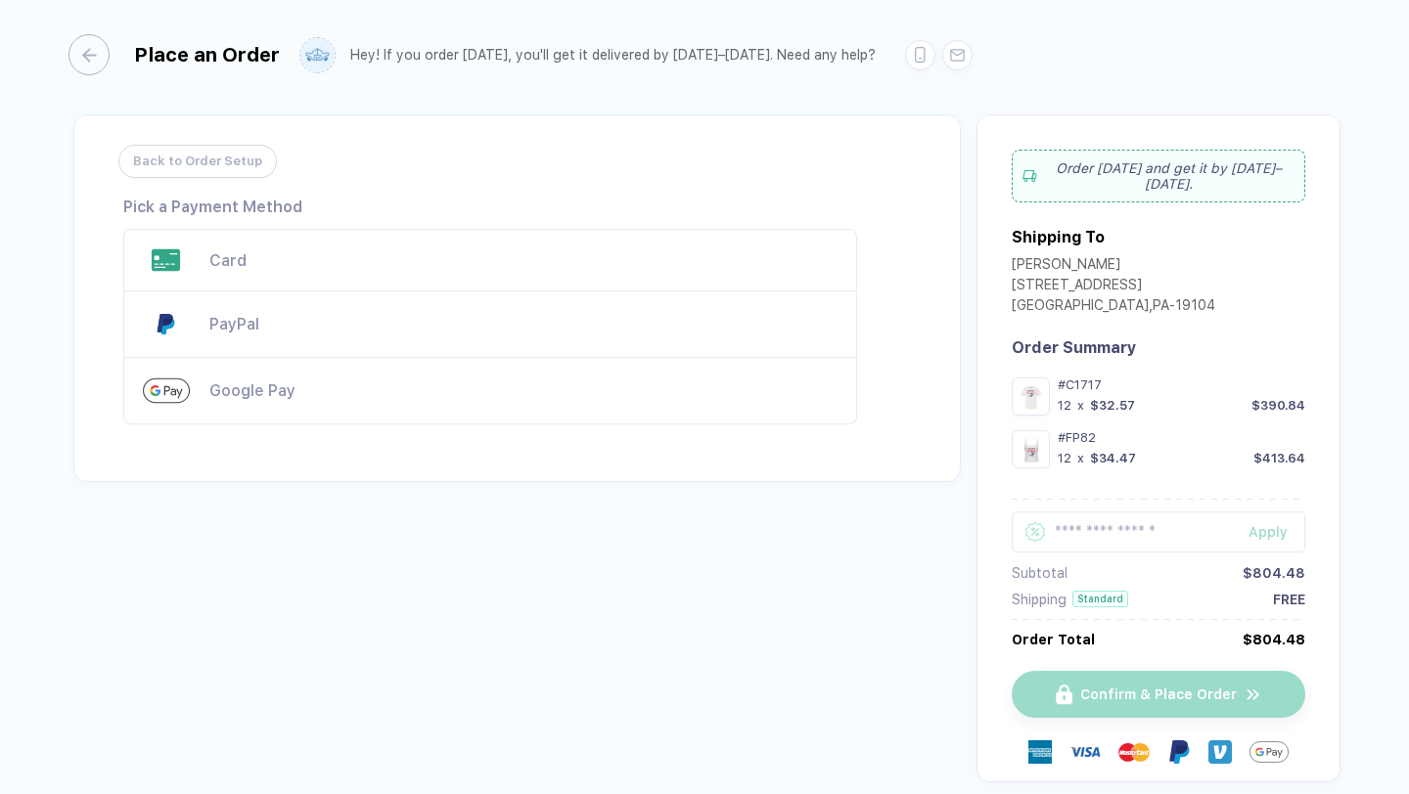
click at [427, 216] on div "Edit Pick a Payment Method Cancel Delete Card PayPal Google Pay PayPal PayPal C…" at bounding box center [490, 314] width 734 height 232
click at [424, 235] on div "Card" at bounding box center [490, 260] width 734 height 63
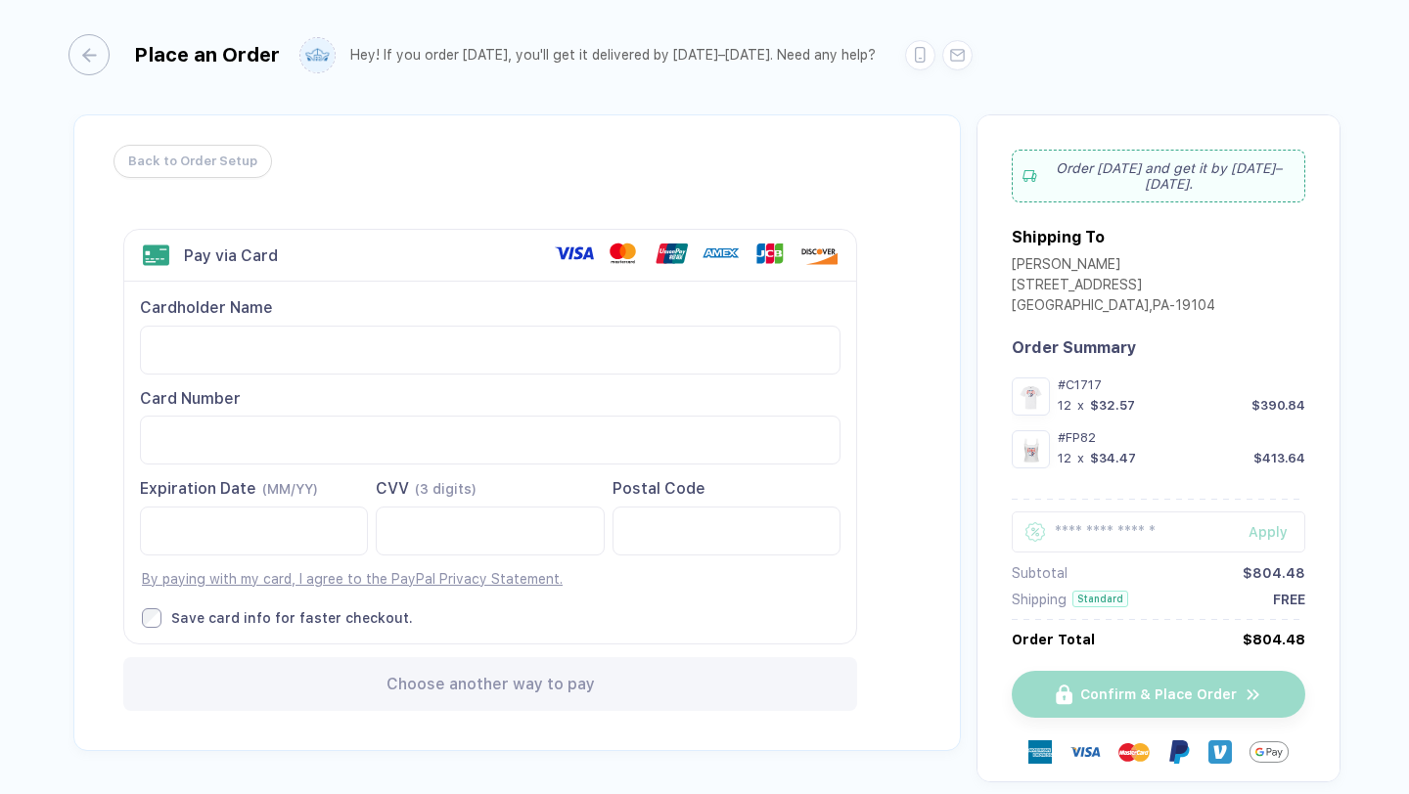
click at [242, 161] on span "Back to Order Setup" at bounding box center [192, 161] width 129 height 31
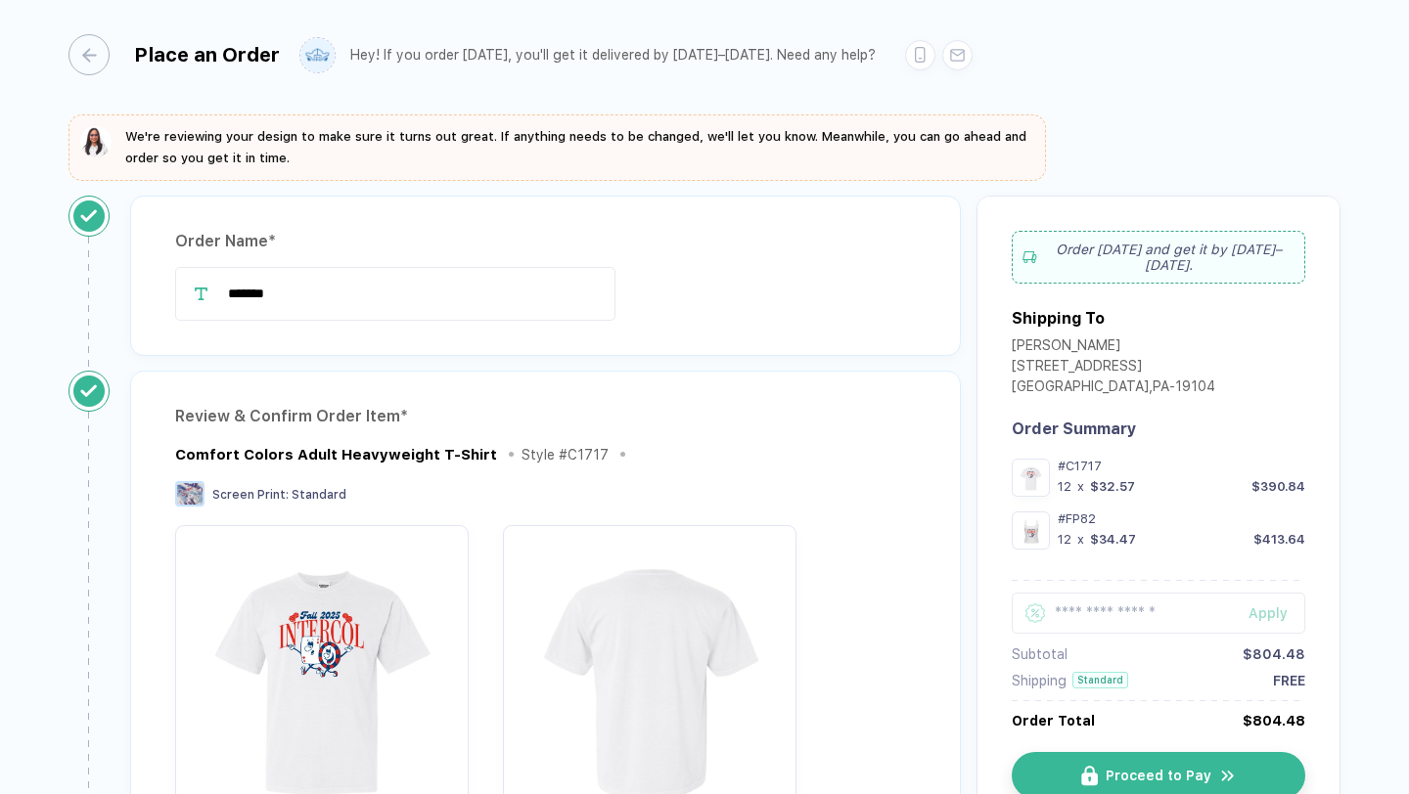
click at [1054, 750] on div "Proceed to Pay" at bounding box center [1157, 795] width 293 height 135
click at [1055, 770] on button "Proceed to Pay" at bounding box center [1165, 775] width 293 height 47
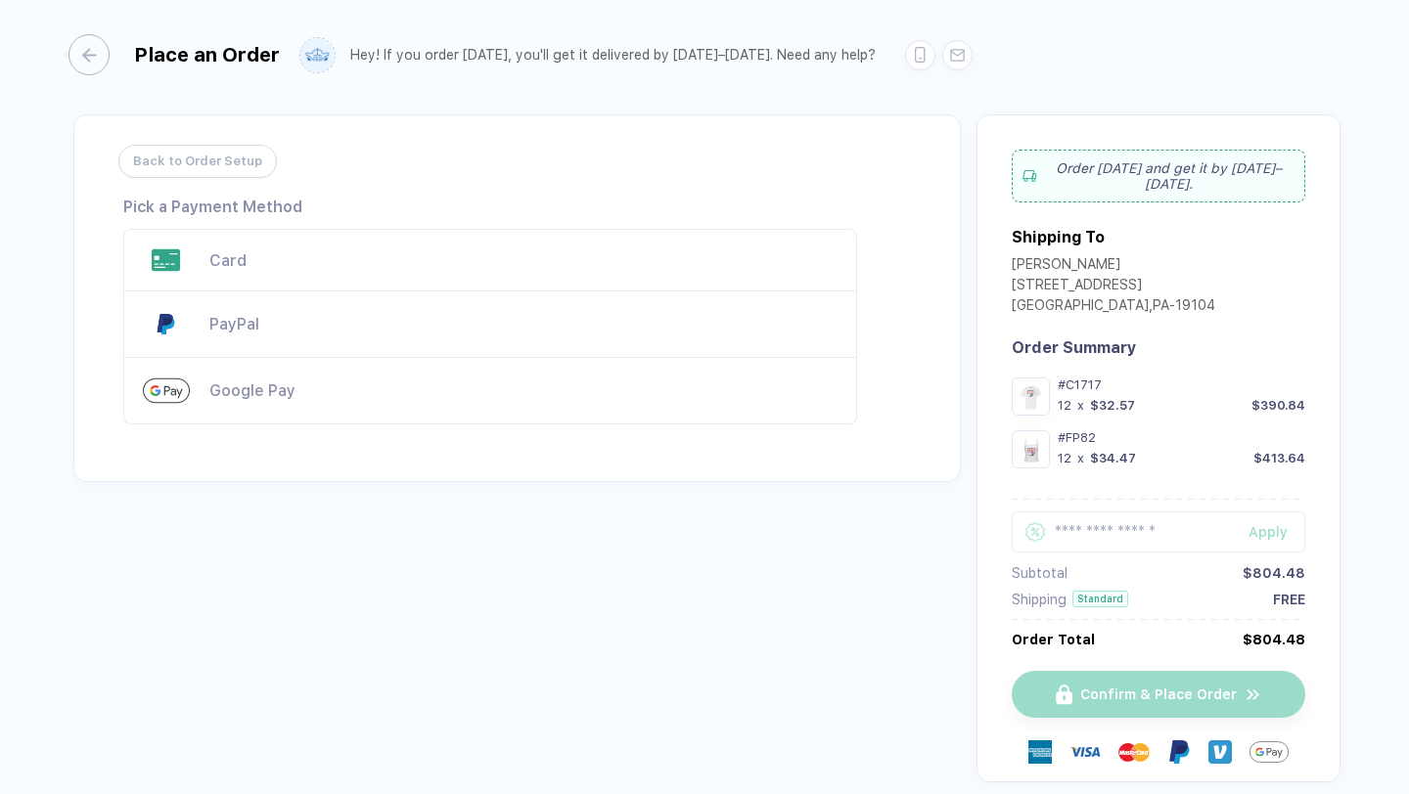
click at [345, 338] on div "PayPal" at bounding box center [490, 324] width 734 height 67
click at [294, 328] on div "PayPal" at bounding box center [523, 324] width 628 height 19
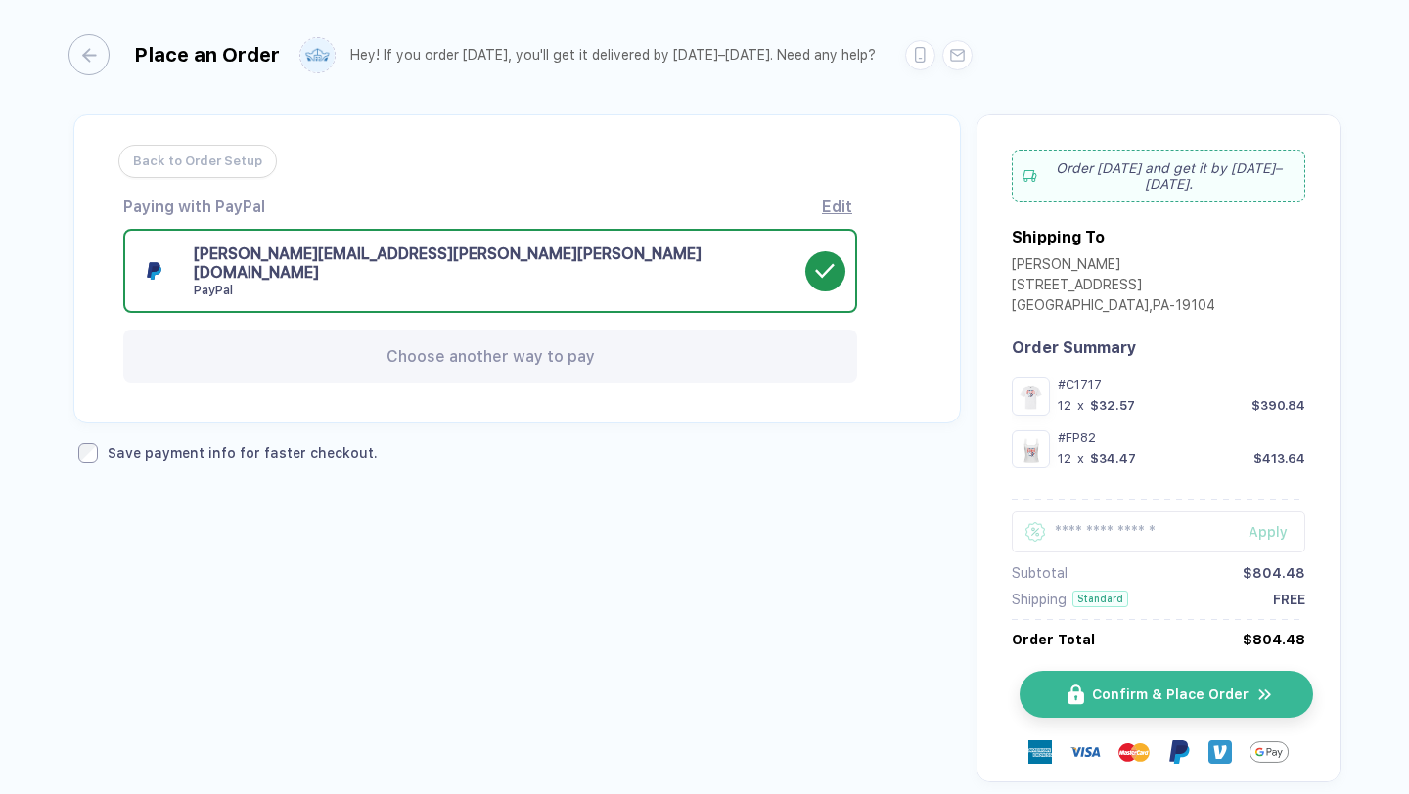
click at [1043, 686] on button "Confirm & Place Order" at bounding box center [1165, 694] width 293 height 47
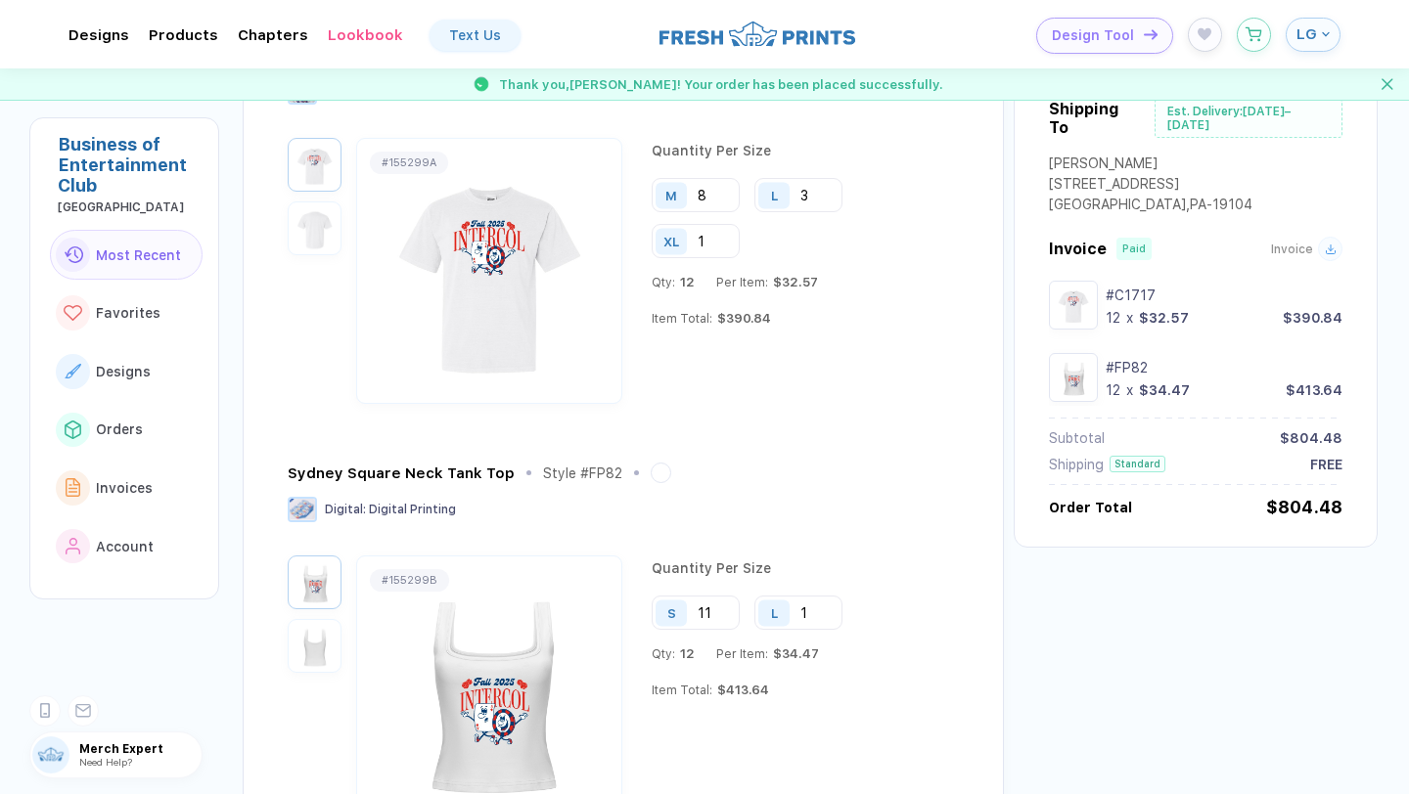
scroll to position [32, 0]
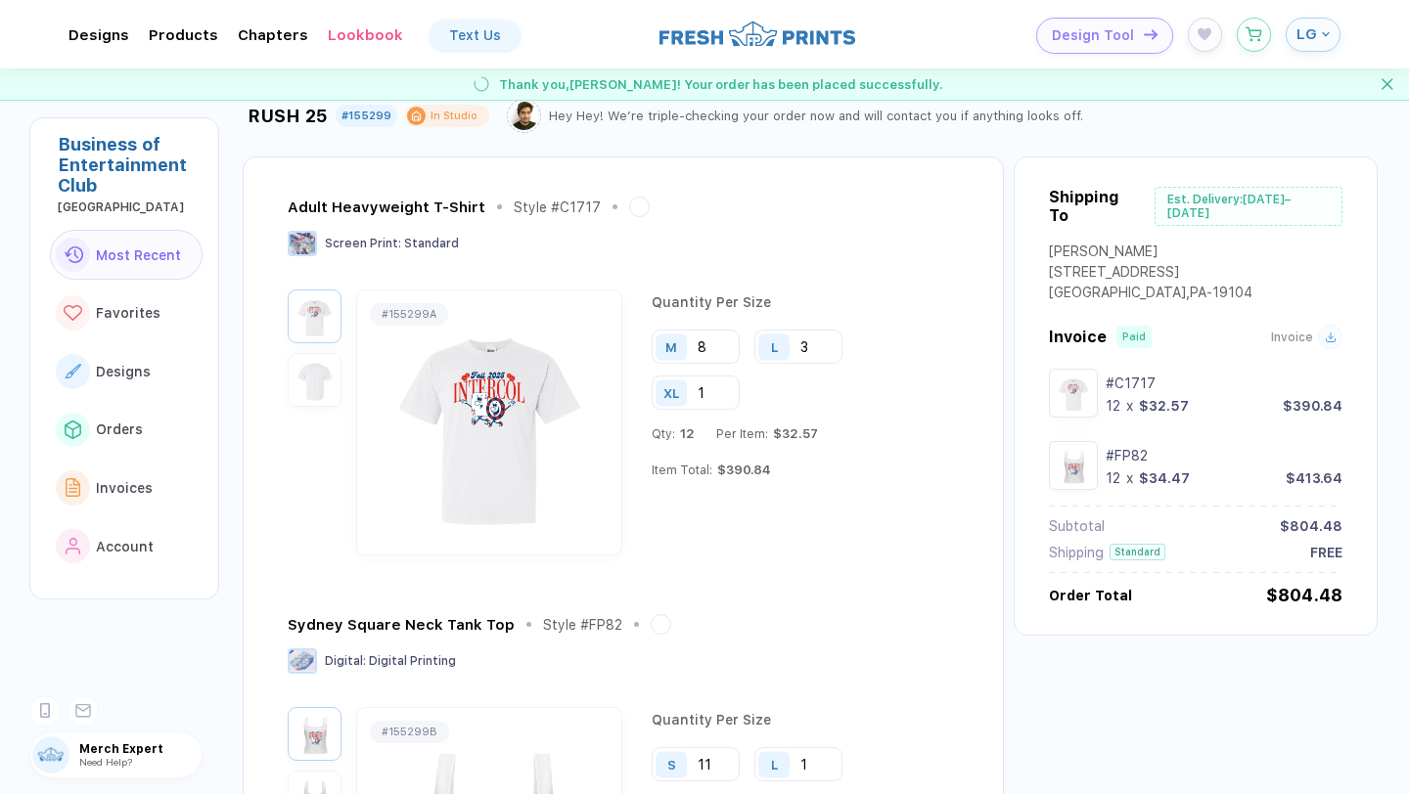
click at [409, 410] on img at bounding box center [489, 422] width 254 height 229
click at [405, 309] on div "# 155299A" at bounding box center [408, 314] width 55 height 13
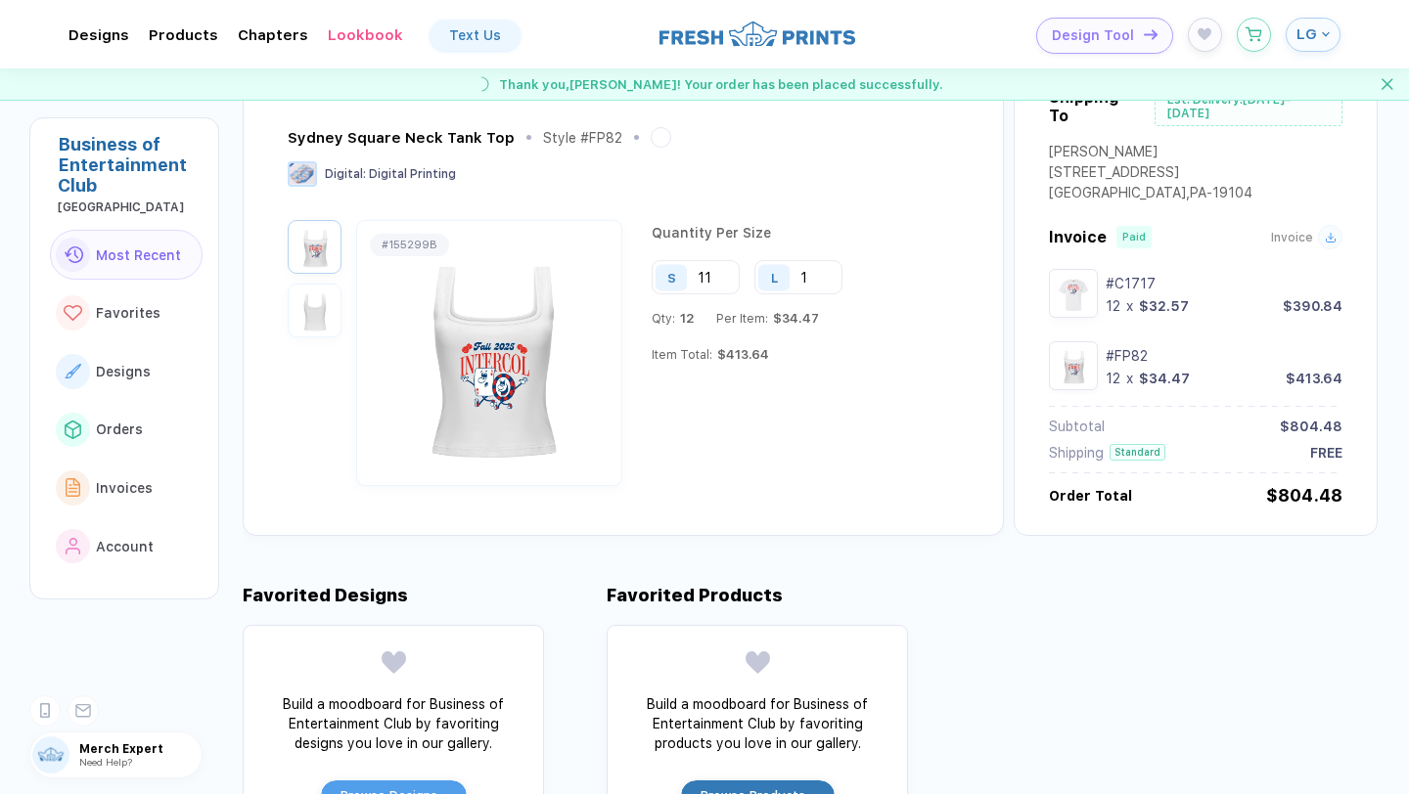
scroll to position [692, 0]
